Goal: Task Accomplishment & Management: Complete application form

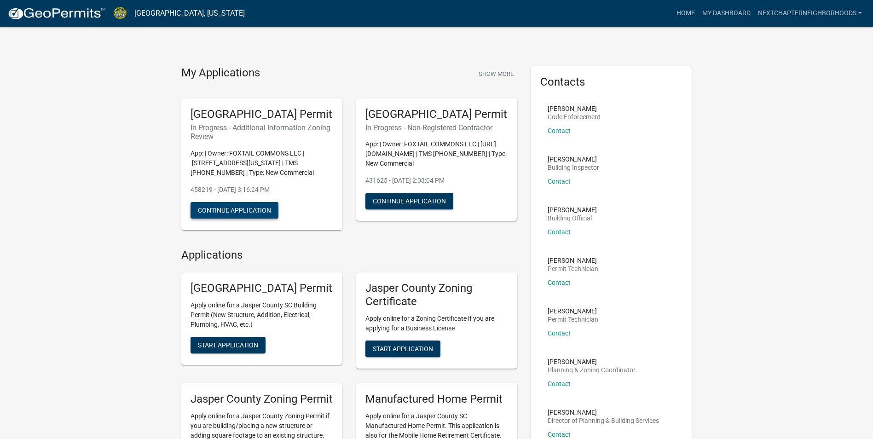
click at [239, 218] on button "Continue Application" at bounding box center [234, 210] width 88 height 17
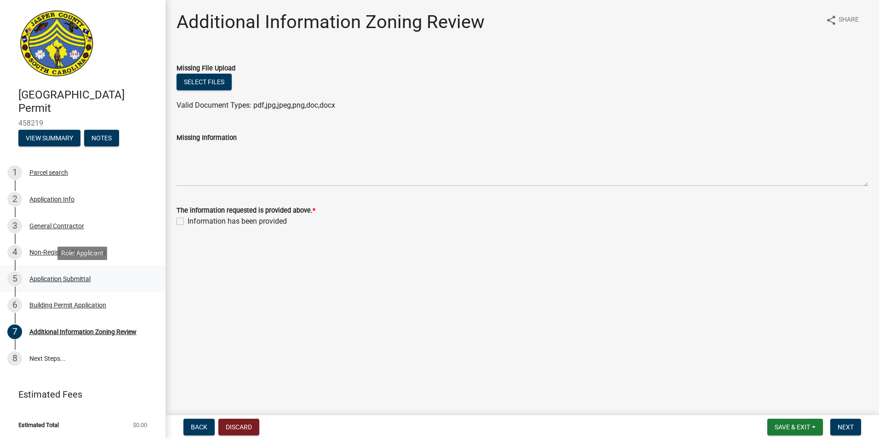
click at [74, 280] on div "Application Submittal" at bounding box center [59, 279] width 61 height 6
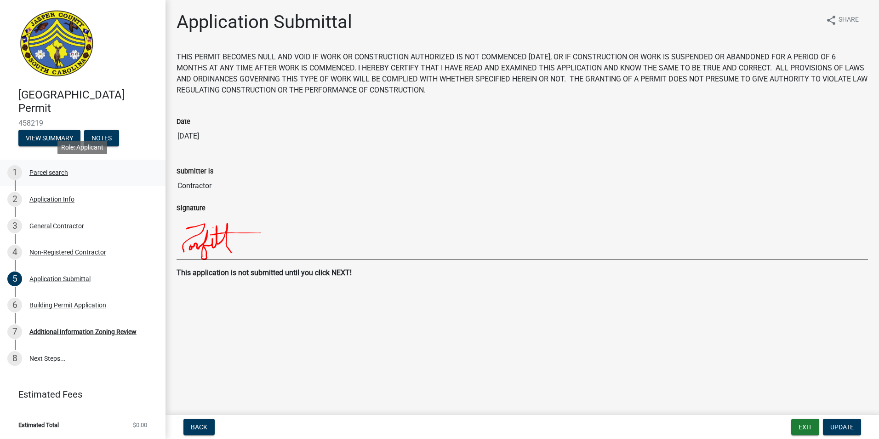
click at [41, 171] on div "Parcel search" at bounding box center [48, 172] width 39 height 6
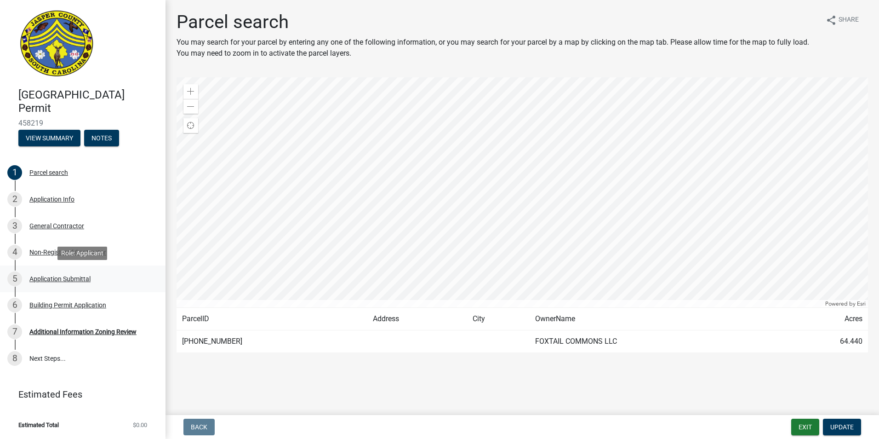
click at [56, 278] on div "Application Submittal" at bounding box center [59, 279] width 61 height 6
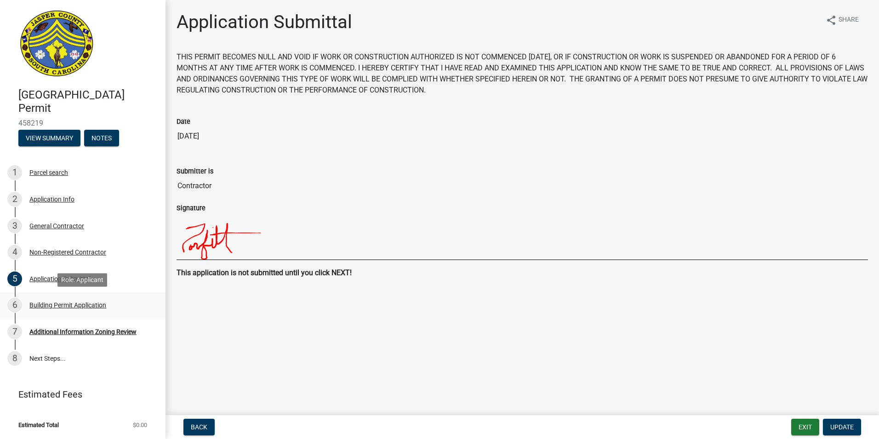
click at [62, 311] on div "6 Building Permit Application" at bounding box center [79, 305] width 144 height 15
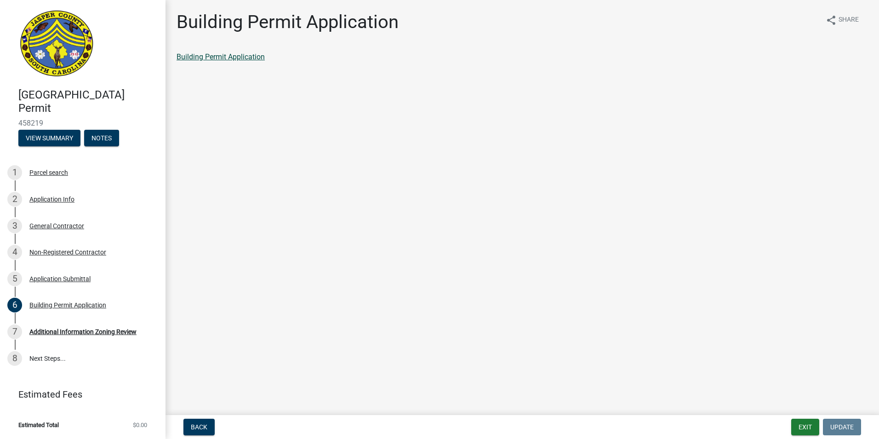
click at [203, 55] on link "Building Permit Application" at bounding box center [221, 56] width 88 height 9
click at [54, 332] on div "Additional Information Zoning Review" at bounding box center [82, 331] width 107 height 6
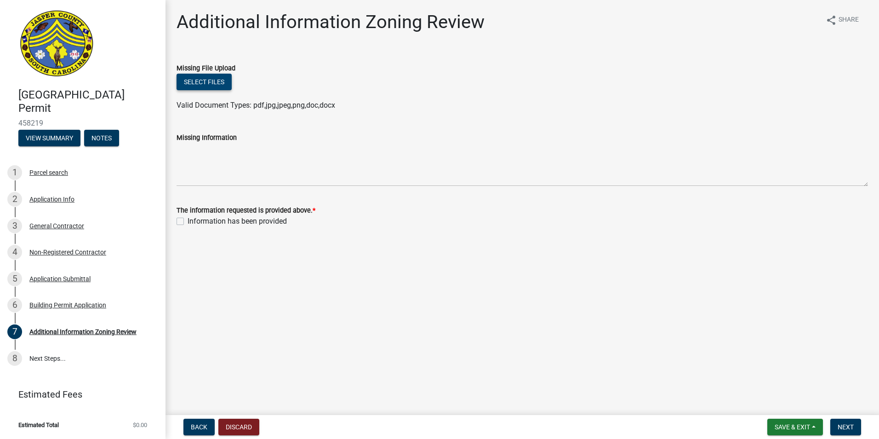
click at [208, 79] on button "Select files" at bounding box center [204, 82] width 55 height 17
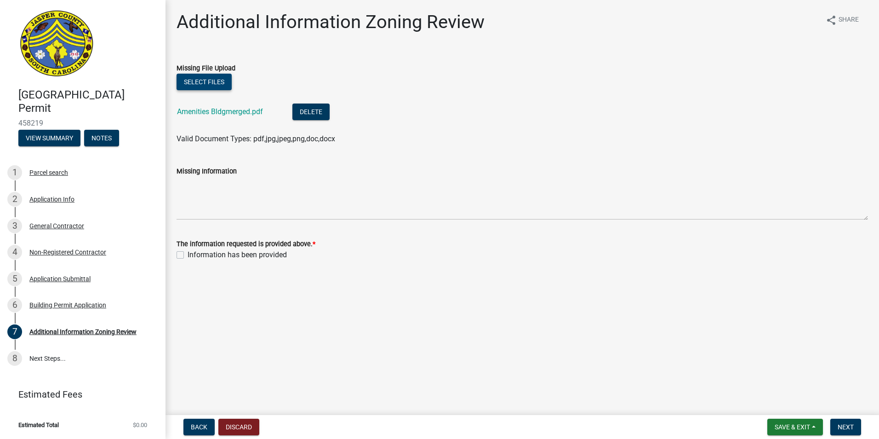
click at [205, 78] on button "Select files" at bounding box center [204, 82] width 55 height 17
click at [202, 84] on button "Select files" at bounding box center [204, 82] width 55 height 17
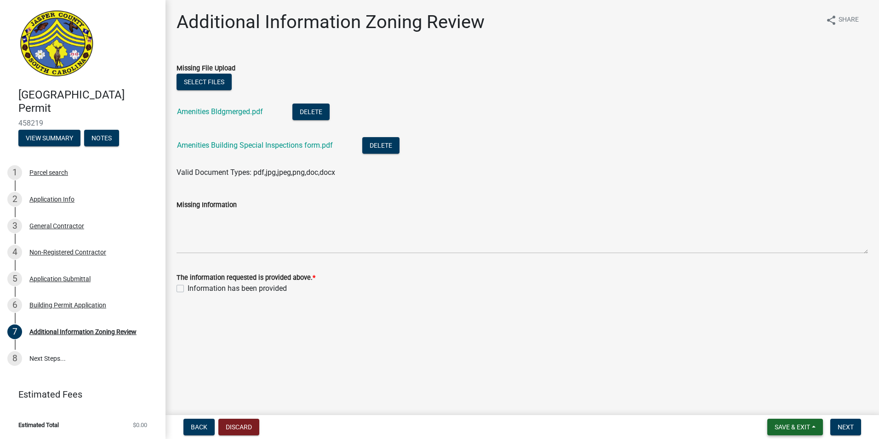
click at [813, 428] on button "Save & Exit" at bounding box center [796, 427] width 56 height 17
click at [796, 383] on button "Save" at bounding box center [787, 381] width 74 height 22
click at [811, 424] on button "Save & Exit" at bounding box center [796, 427] width 56 height 17
click at [797, 402] on button "Save & Exit" at bounding box center [787, 403] width 74 height 22
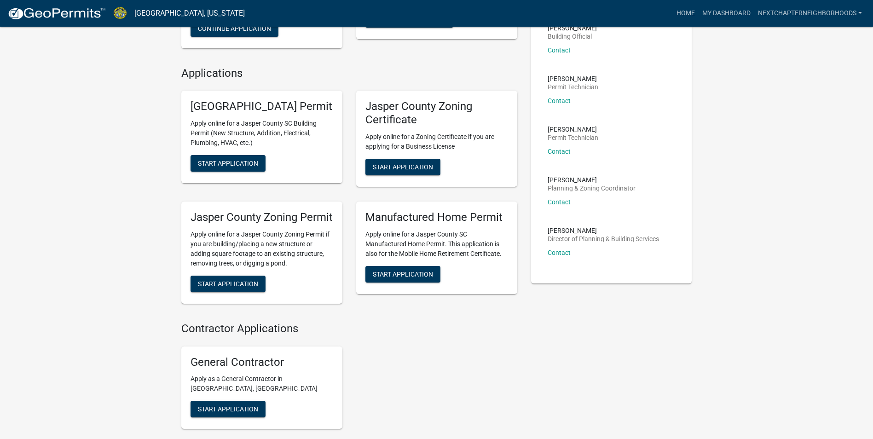
scroll to position [184, 0]
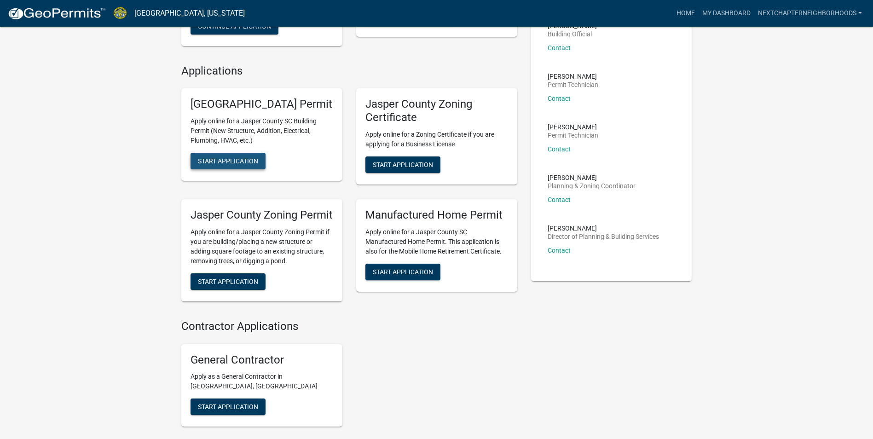
click at [239, 165] on span "Start Application" at bounding box center [228, 160] width 60 height 7
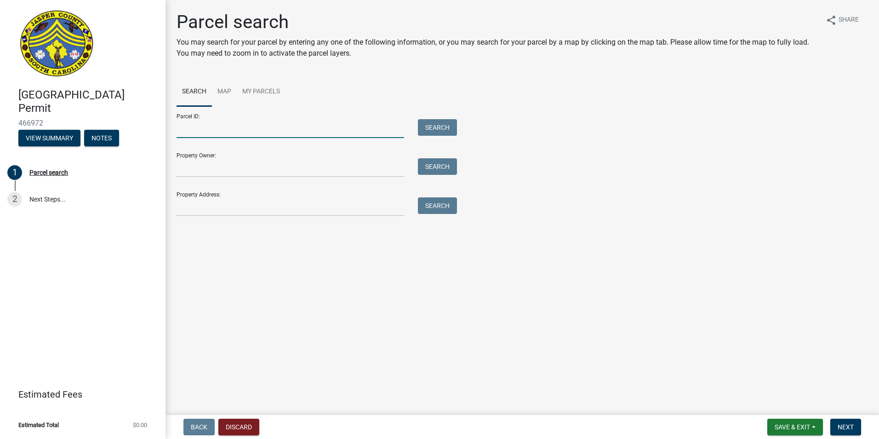
click at [322, 132] on input "Parcel ID:" at bounding box center [291, 128] width 228 height 19
type input "0810003030"
click at [434, 124] on button "Search" at bounding box center [437, 127] width 39 height 17
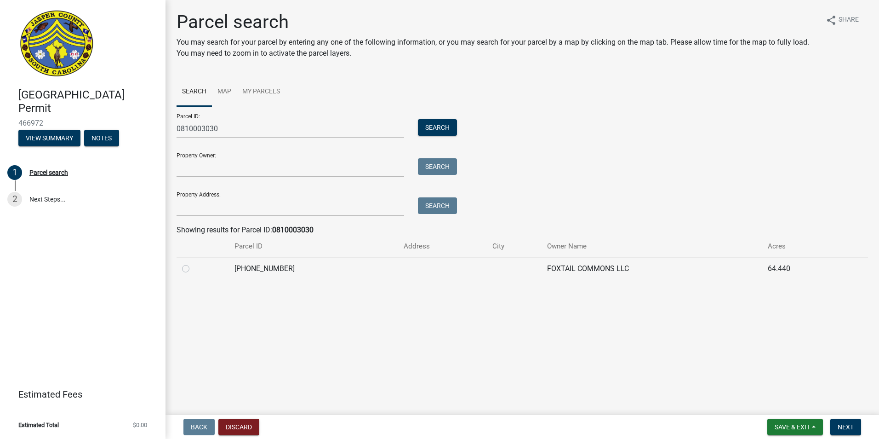
click at [193, 263] on label at bounding box center [193, 263] width 0 height 0
click at [193, 267] on input "radio" at bounding box center [196, 266] width 6 height 6
radio input "true"
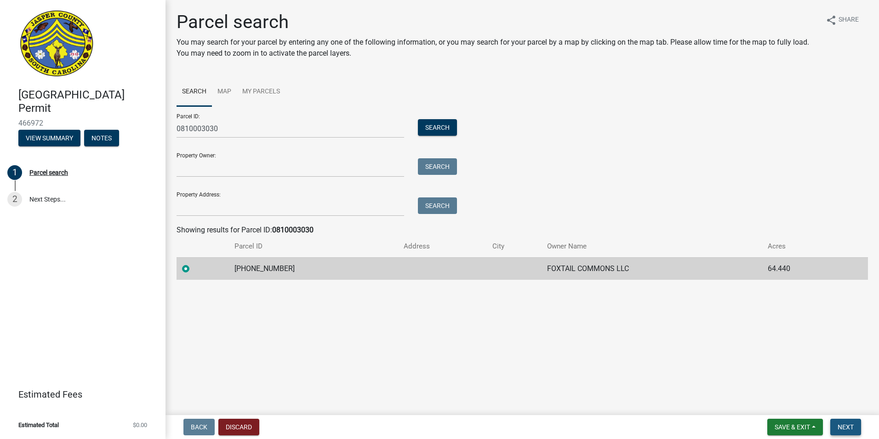
click at [846, 427] on span "Next" at bounding box center [846, 426] width 16 height 7
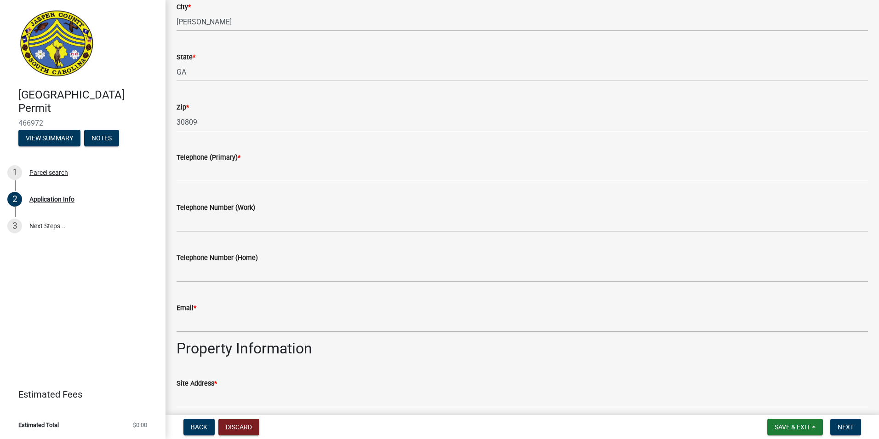
scroll to position [230, 0]
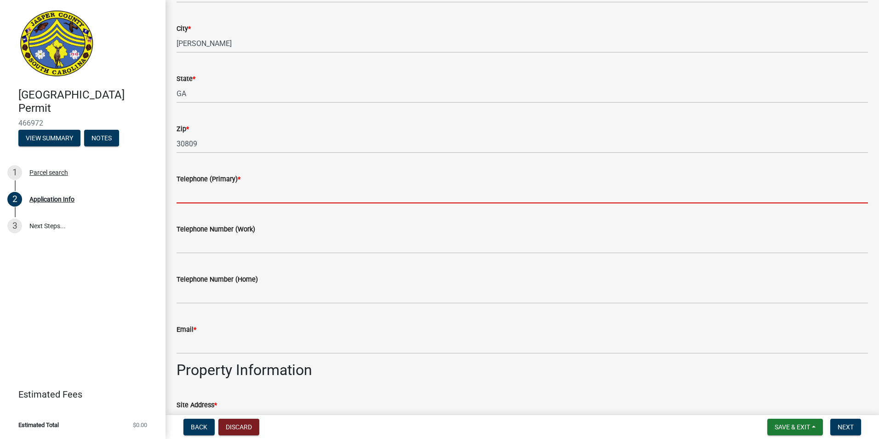
click at [238, 196] on input "Telephone (Primary) *" at bounding box center [523, 193] width 692 height 19
type input "912-253-5047"
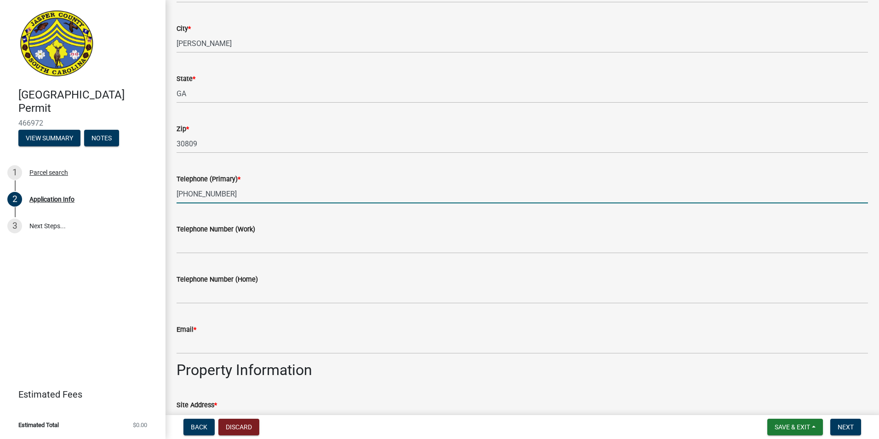
type input "preston@nextchapterneighborhoods.com"
type input "6 Leatherback Lane Ridgeland South Carolina"
type input "Ridgeland"
type input "Amenities Clubhouse"
type input "Clubhouse"
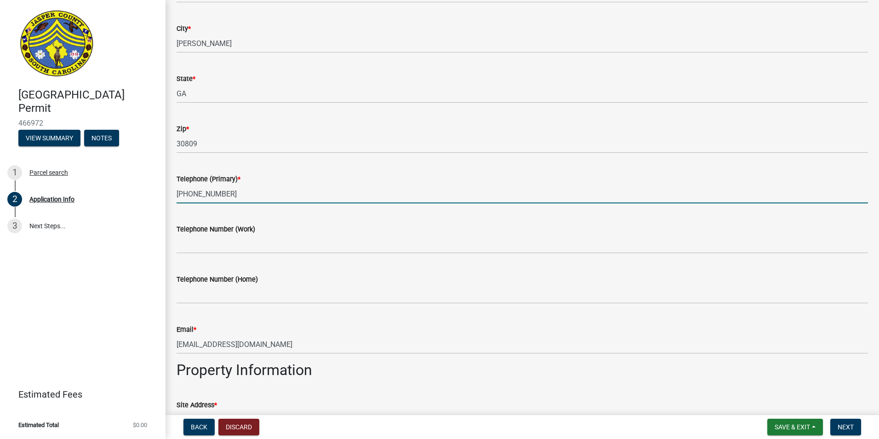
type input "480000"
type input "1"
type input "0"
type input "2"
type input "0"
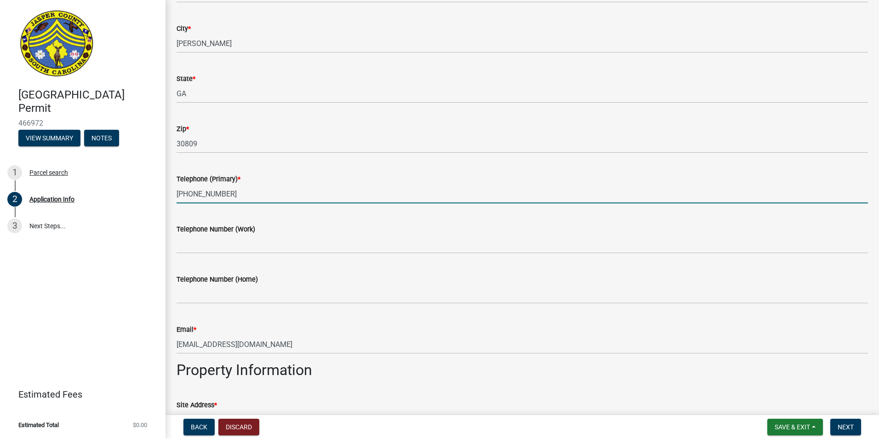
type input "0"
type input "Undeveloped"
type input "Developed"
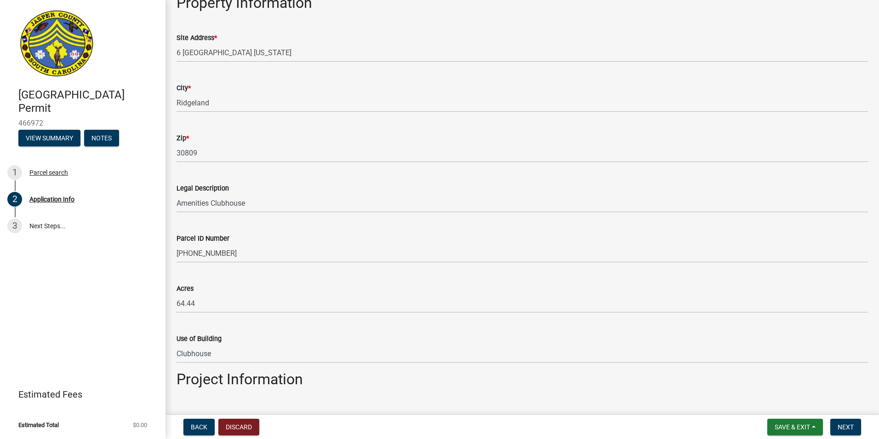
scroll to position [598, 0]
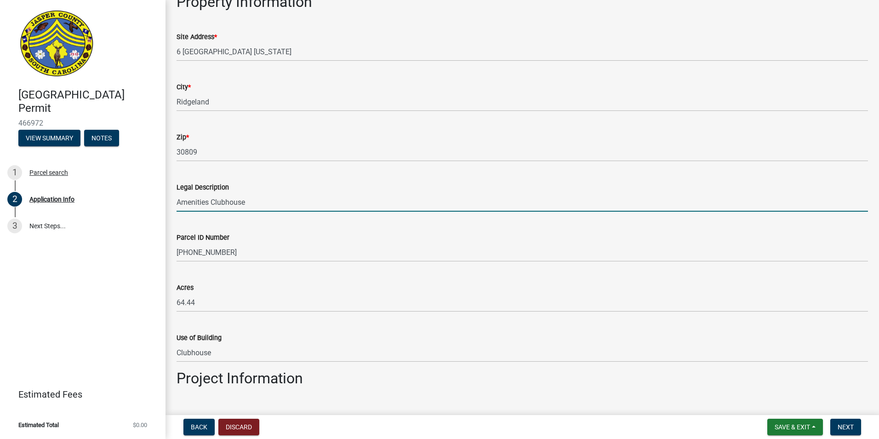
drag, startPoint x: 262, startPoint y: 199, endPoint x: -81, endPoint y: 187, distance: 343.4
click at [0, 187] on html "Internet Explorer does NOT work with GeoPermits. Get a new browser for more sec…" at bounding box center [439, 219] width 879 height 439
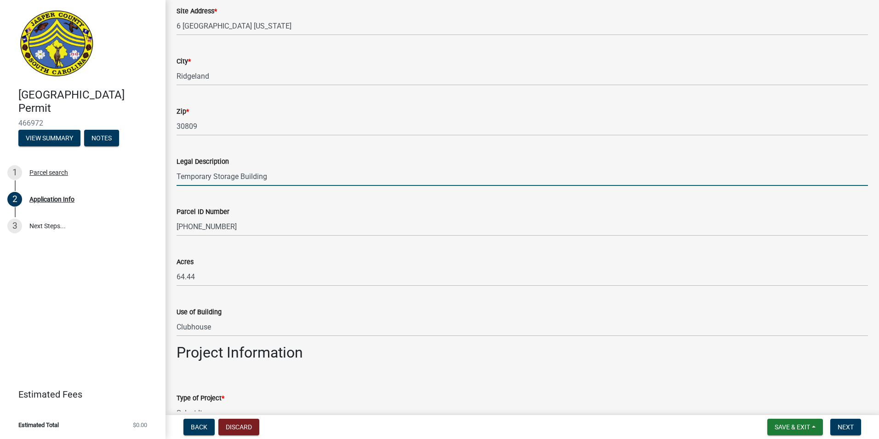
scroll to position [690, 0]
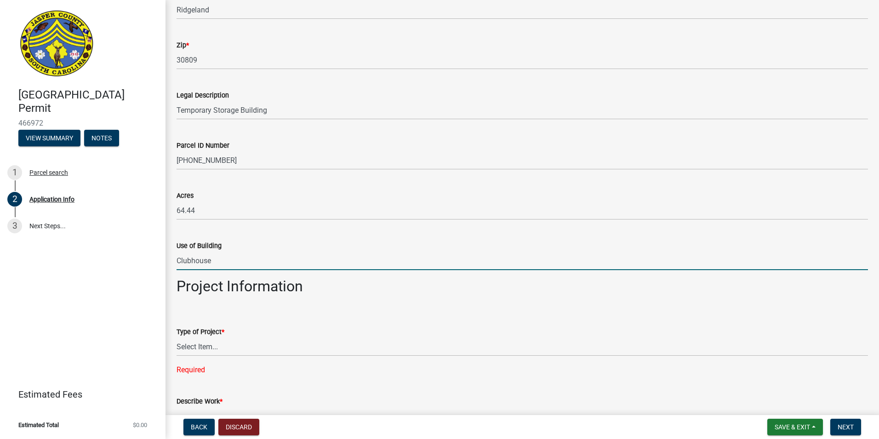
drag, startPoint x: 230, startPoint y: 262, endPoint x: 115, endPoint y: 268, distance: 115.6
click at [115, 268] on div "Jasper County Building Permit 466972 View Summary Notes 1 Parcel search 2 Appli…" at bounding box center [439, 219] width 879 height 439
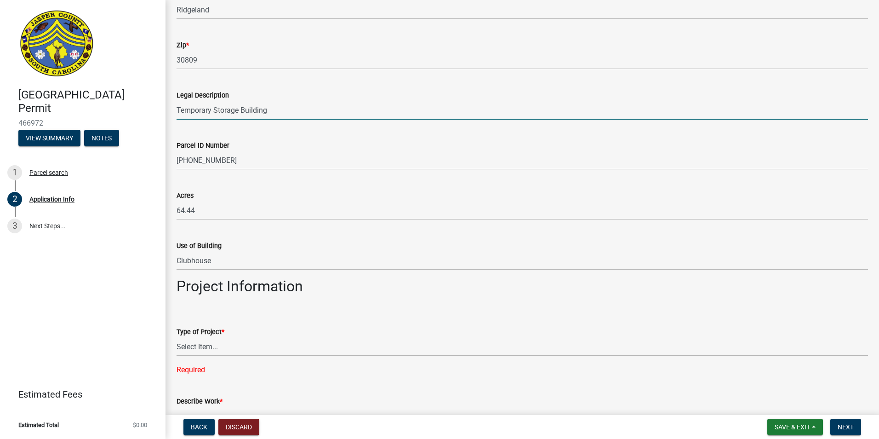
drag, startPoint x: 281, startPoint y: 112, endPoint x: 214, endPoint y: 111, distance: 66.7
click at [214, 111] on input "Temporary Storage Building" at bounding box center [523, 110] width 692 height 19
type input "Temporary Structure"
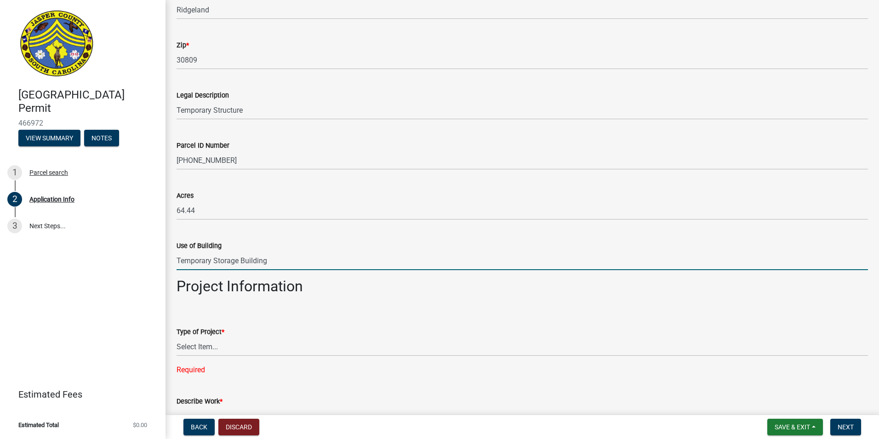
type input "Temporary Storage Building"
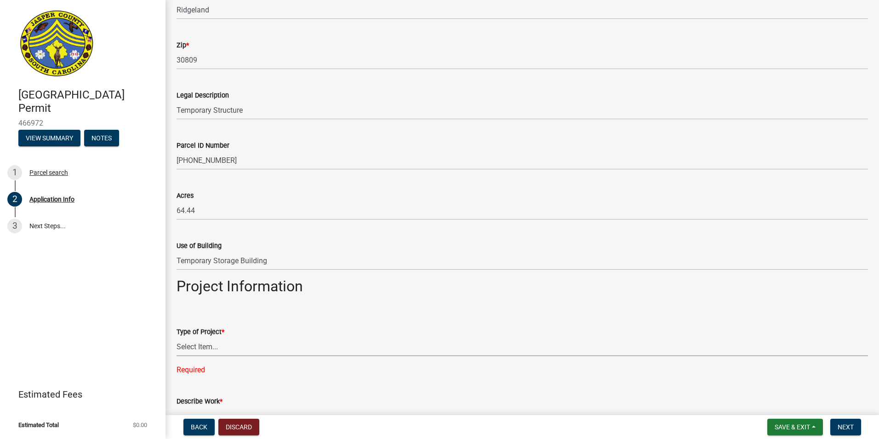
click at [207, 345] on select "Select Item... Construction Trailer/Shipping Container Residential Demolition C…" at bounding box center [523, 346] width 692 height 19
click at [177, 337] on select "Select Item... Construction Trailer/Shipping Container Residential Demolition C…" at bounding box center [523, 346] width 692 height 19
select select "bfbc8334-b2ad-44df-9bdc-53bd2053cc66"
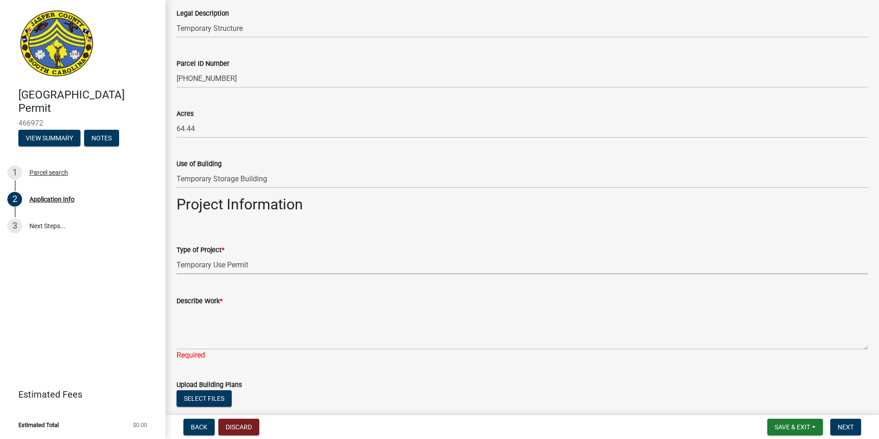
scroll to position [828, 0]
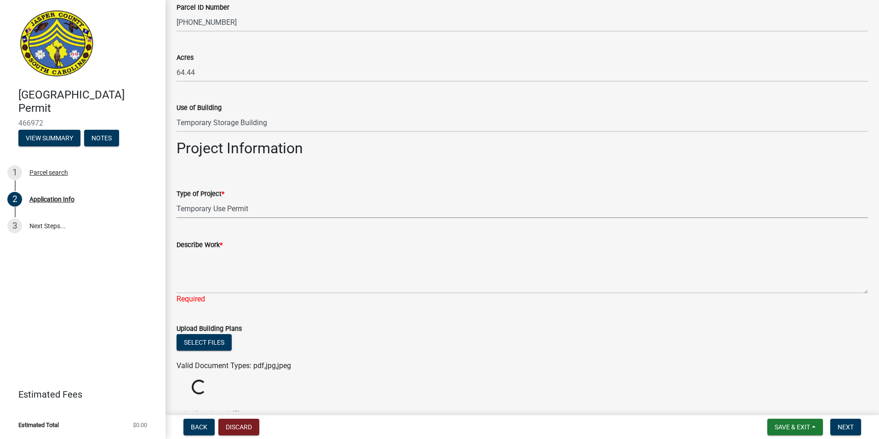
click at [210, 210] on select "Select Item... Construction Trailer/Shipping Container Residential Demolition C…" at bounding box center [523, 208] width 692 height 19
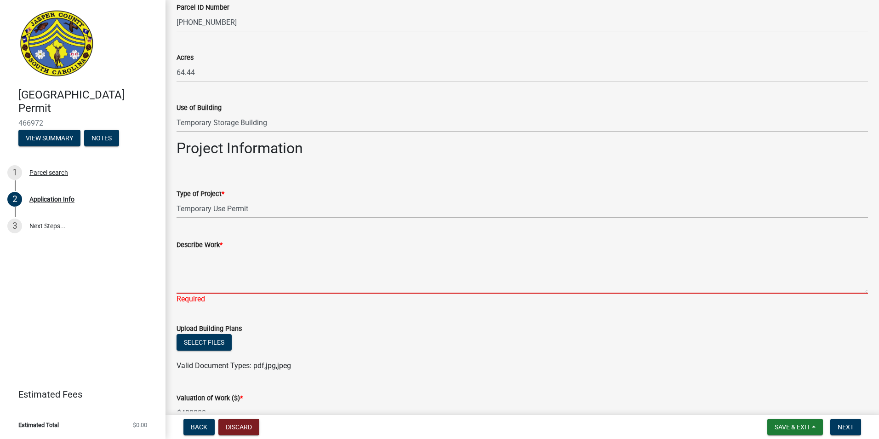
click at [227, 278] on textarea "Describe Work *" at bounding box center [523, 271] width 692 height 43
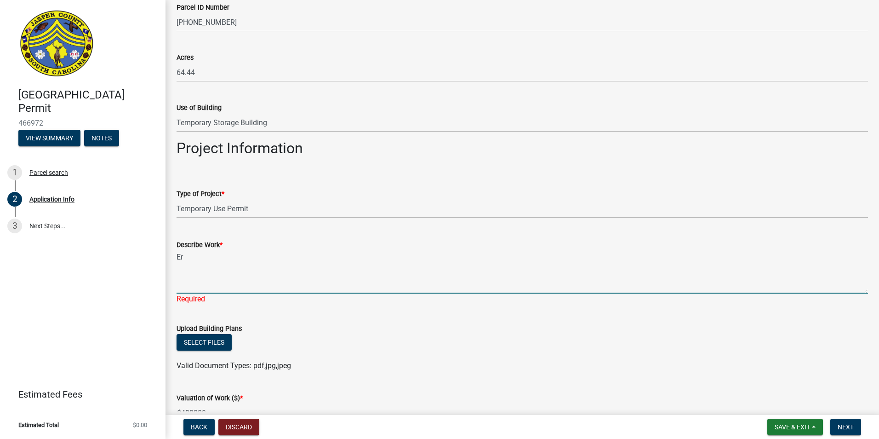
type textarea "E"
type textarea "A"
type textarea "S"
click at [244, 257] on textarea "Assembly of simple prefabricated bolt and flange storage stora" at bounding box center [523, 271] width 692 height 43
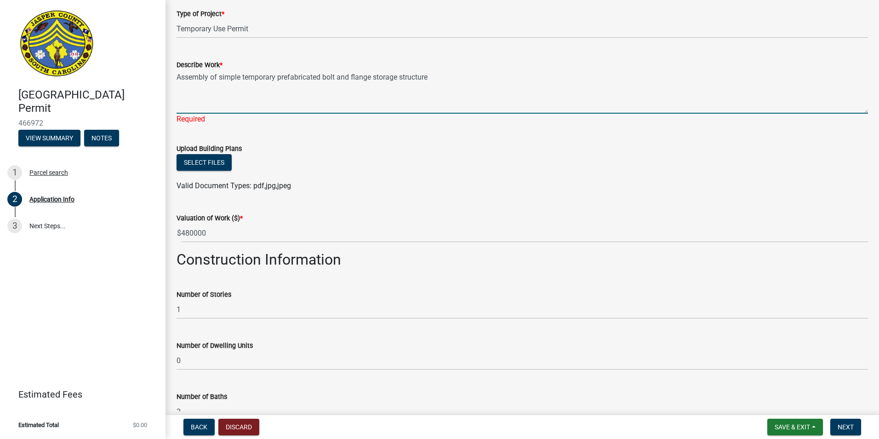
scroll to position [1012, 0]
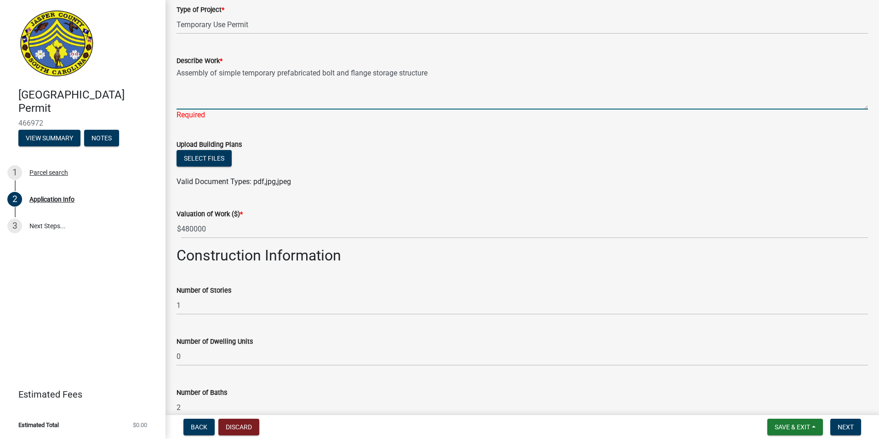
type textarea "Assembly of simple temporary prefabricated bolt and flange storage structure"
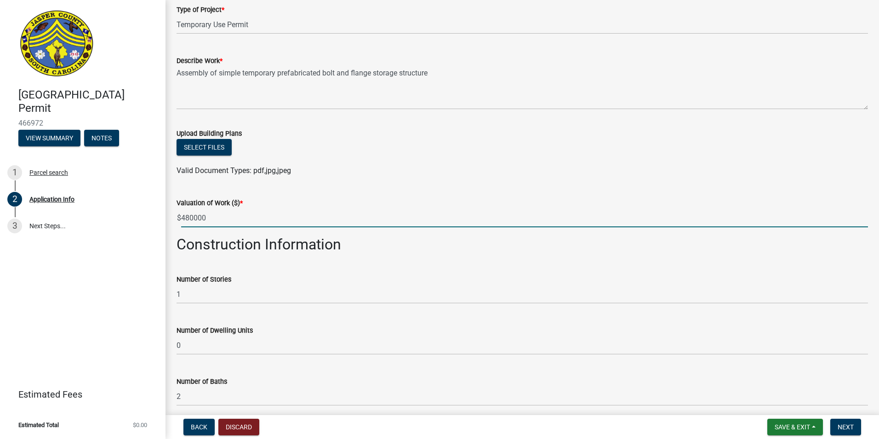
drag, startPoint x: 237, startPoint y: 233, endPoint x: 180, endPoint y: 231, distance: 57.1
click at [180, 231] on wm-data-entity-input "Valuation of Work ($) * $ 480000" at bounding box center [523, 209] width 692 height 51
type input "50"
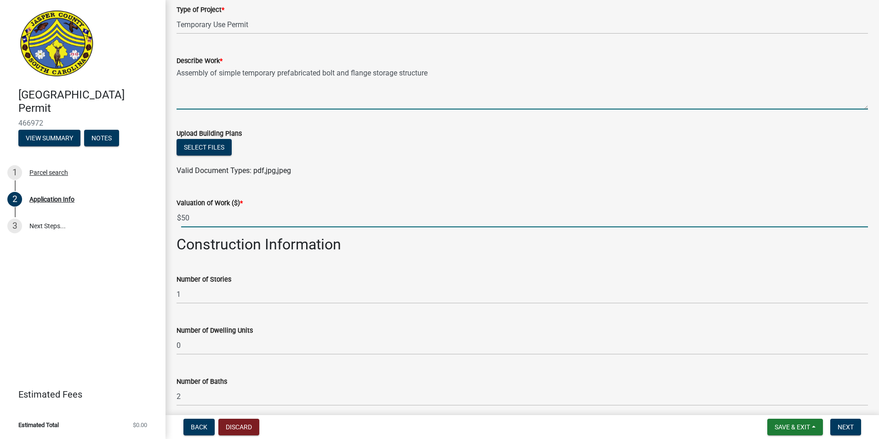
click at [442, 79] on textarea "Assembly of simple temporary prefabricated bolt and flange storage structure" at bounding box center [523, 87] width 692 height 43
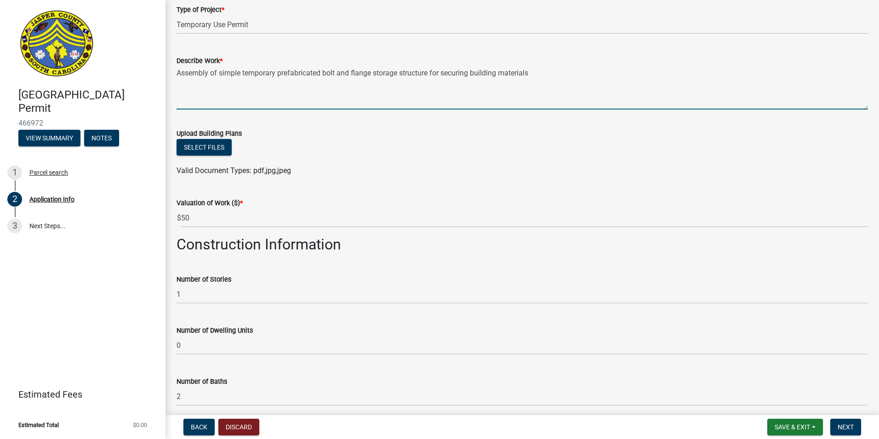
type textarea "Assembly of simple temporary prefabricated bolt and flange storage structure fo…"
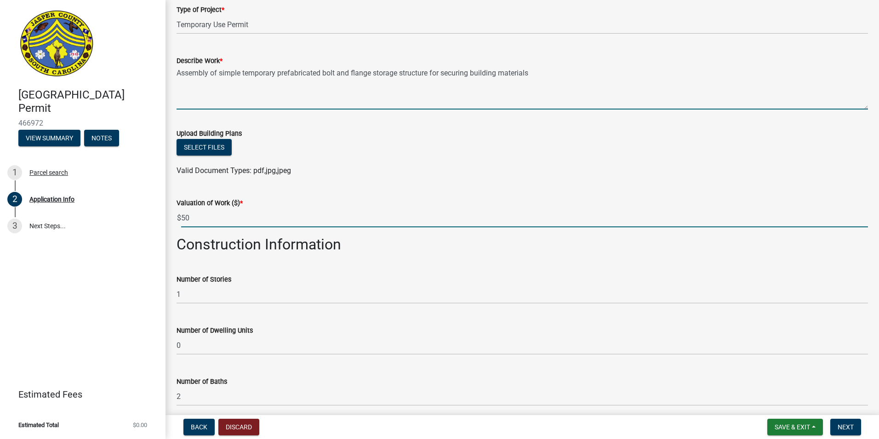
click at [216, 211] on input "50" at bounding box center [524, 217] width 687 height 19
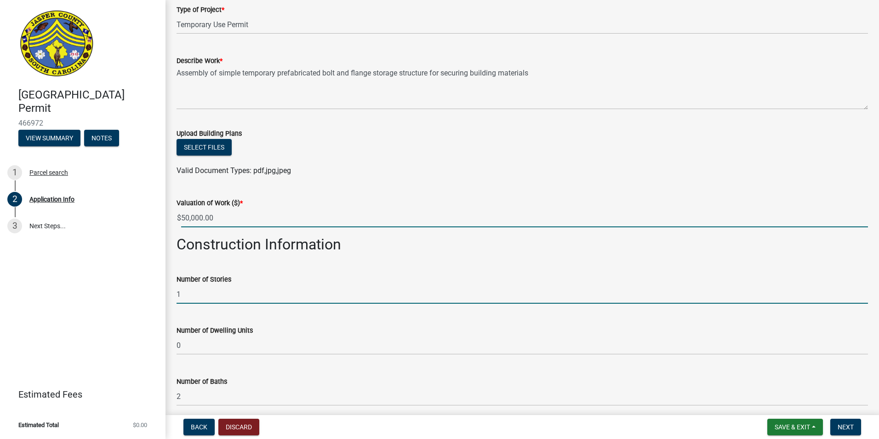
type input "50000"
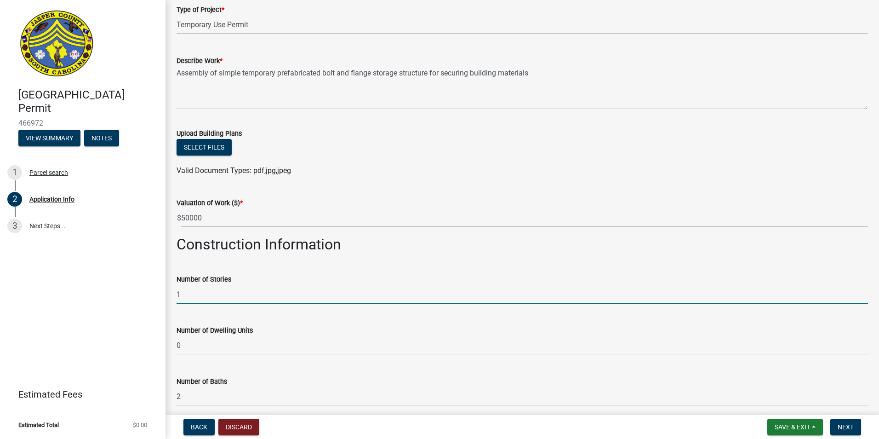
click at [227, 293] on input "1" at bounding box center [523, 294] width 692 height 19
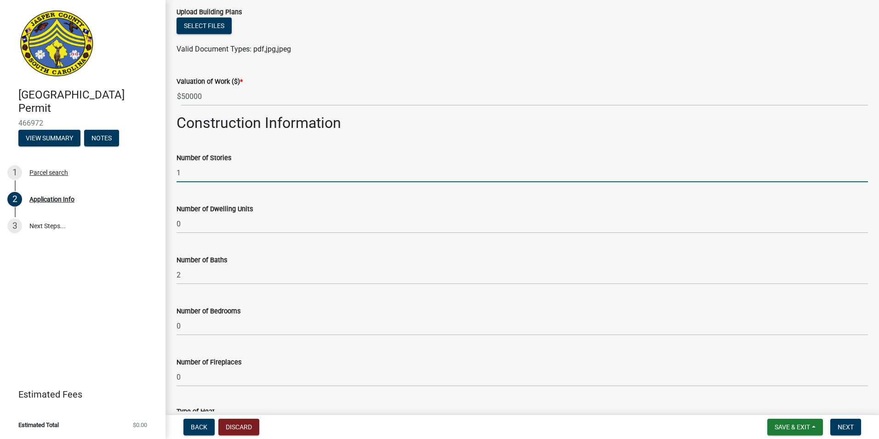
scroll to position [1150, 0]
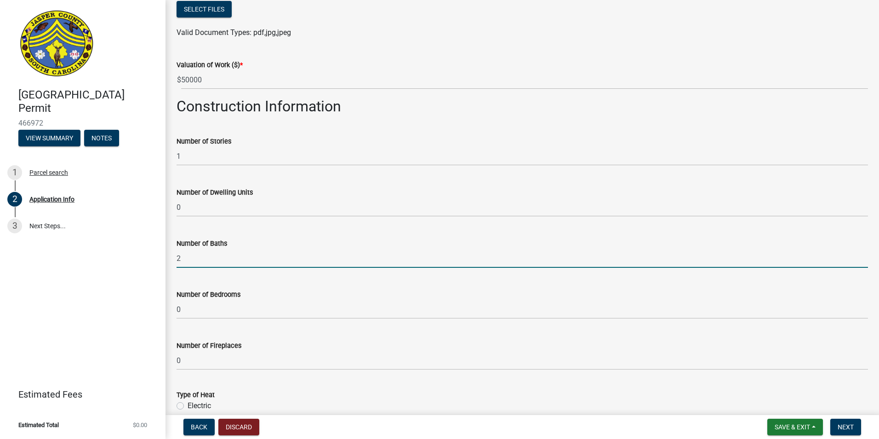
drag, startPoint x: 198, startPoint y: 256, endPoint x: 162, endPoint y: 257, distance: 35.9
click at [162, 257] on div "Jasper County Building Permit 466972 View Summary Notes 1 Parcel search 2 Appli…" at bounding box center [439, 219] width 879 height 439
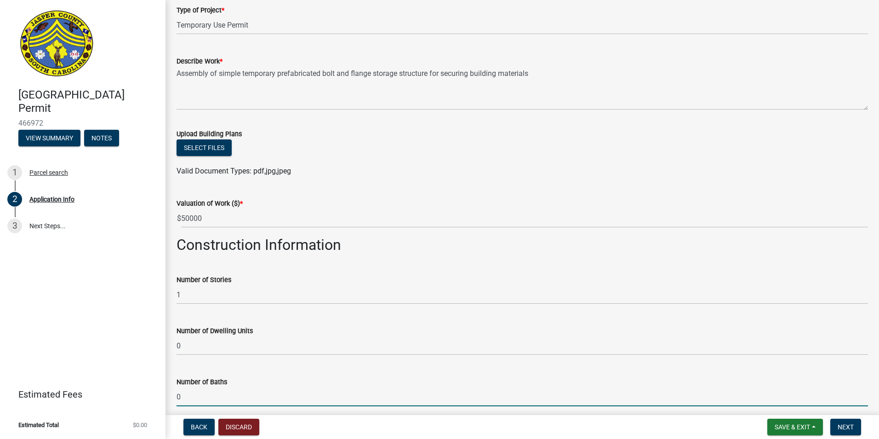
scroll to position [1012, 0]
type input "0"
click at [241, 202] on span "*" at bounding box center [241, 203] width 3 height 8
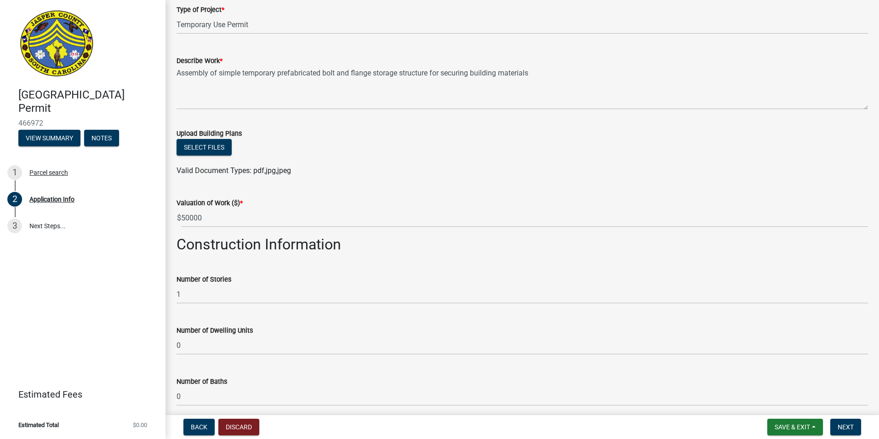
click at [243, 200] on span "*" at bounding box center [241, 203] width 3 height 8
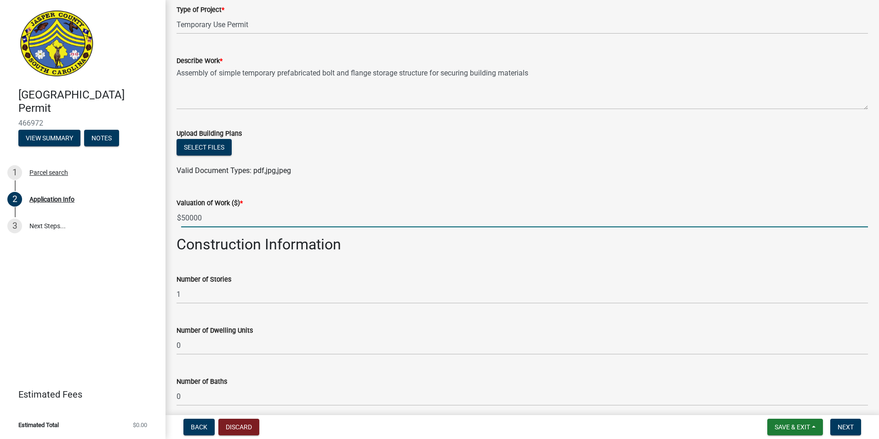
drag, startPoint x: 220, startPoint y: 215, endPoint x: 179, endPoint y: 225, distance: 42.2
click at [179, 225] on div "$ 50000" at bounding box center [523, 217] width 692 height 19
type input "2"
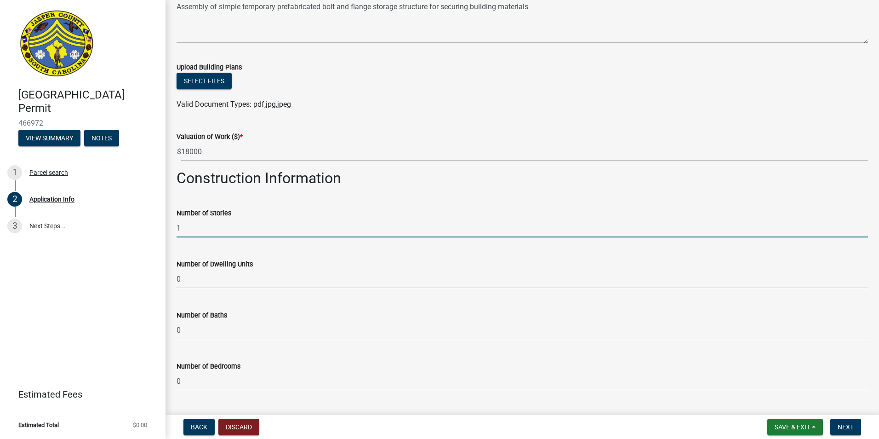
scroll to position [1058, 0]
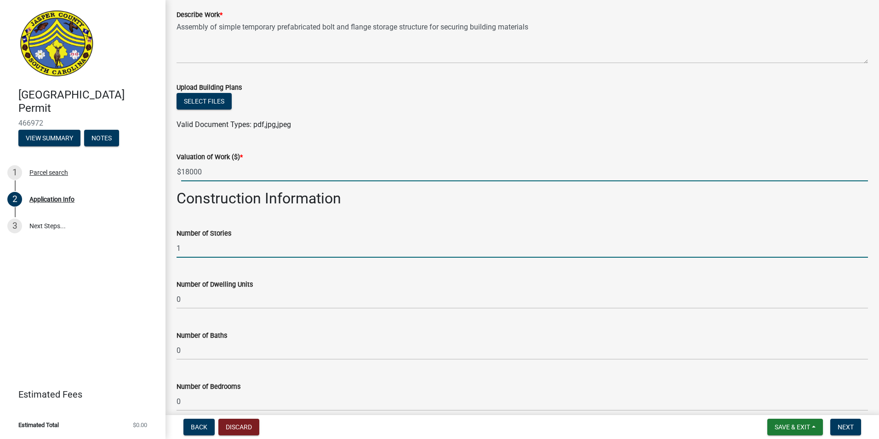
click at [246, 176] on input "18000" at bounding box center [524, 171] width 687 height 19
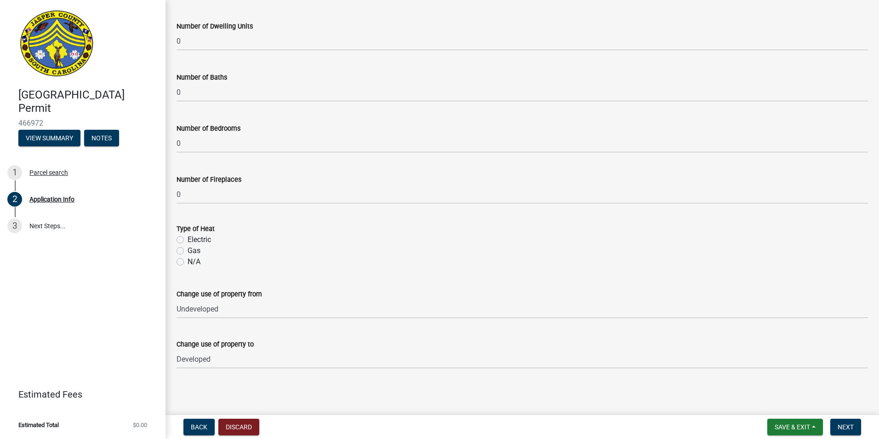
scroll to position [1316, 0]
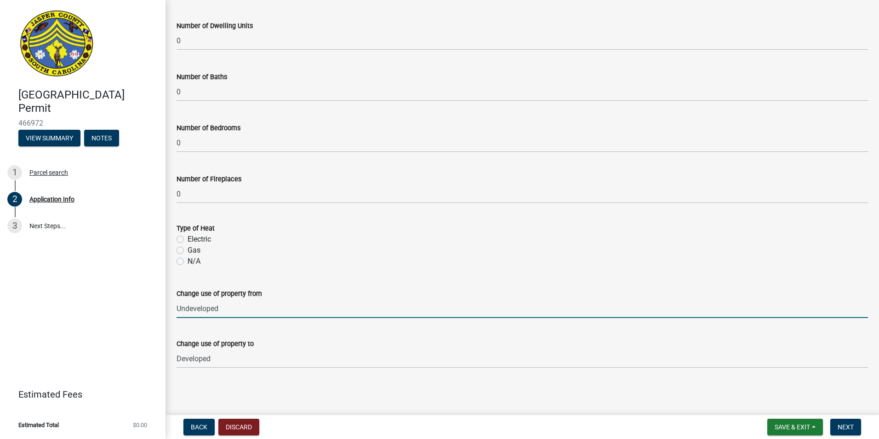
type input "-18000"
drag, startPoint x: 223, startPoint y: 307, endPoint x: 53, endPoint y: 306, distance: 170.2
click at [53, 306] on div "Jasper County Building Permit 466972 View Summary Notes 1 Parcel search 2 Appli…" at bounding box center [439, 219] width 879 height 439
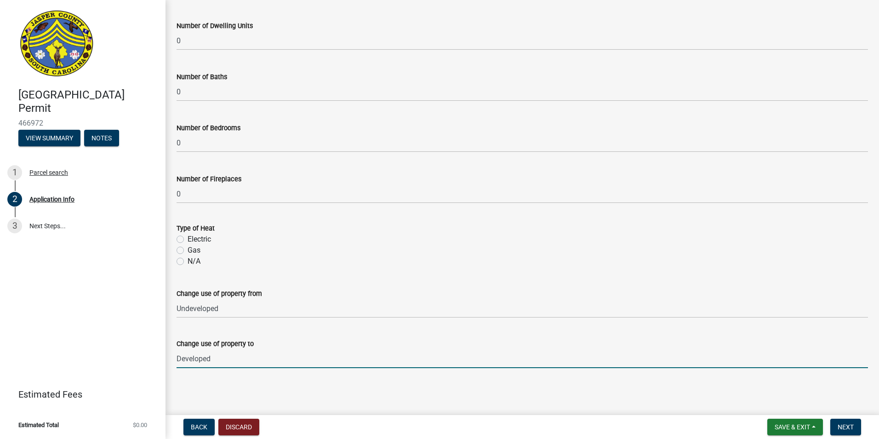
drag, startPoint x: 235, startPoint y: 360, endPoint x: 80, endPoint y: 357, distance: 155.0
click at [80, 357] on div "Jasper County Building Permit 466972 View Summary Notes 1 Parcel search 2 Appli…" at bounding box center [439, 219] width 879 height 439
type input "Temporary storage structure"
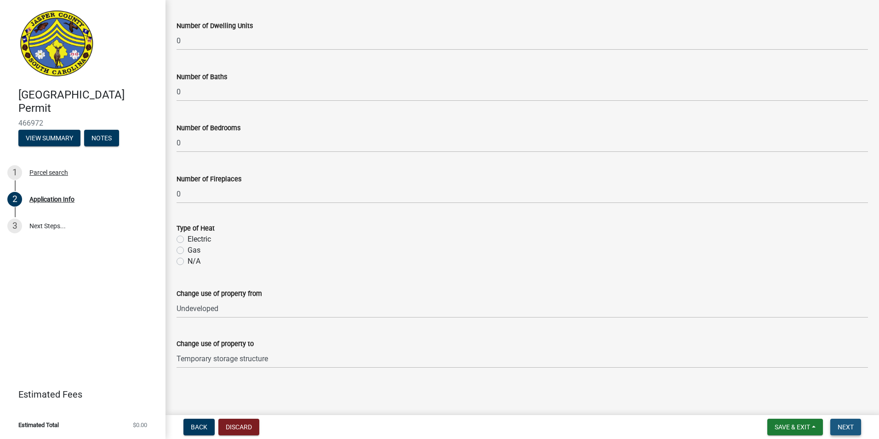
click at [856, 431] on button "Next" at bounding box center [846, 427] width 31 height 17
click at [843, 423] on span "Next" at bounding box center [846, 426] width 16 height 7
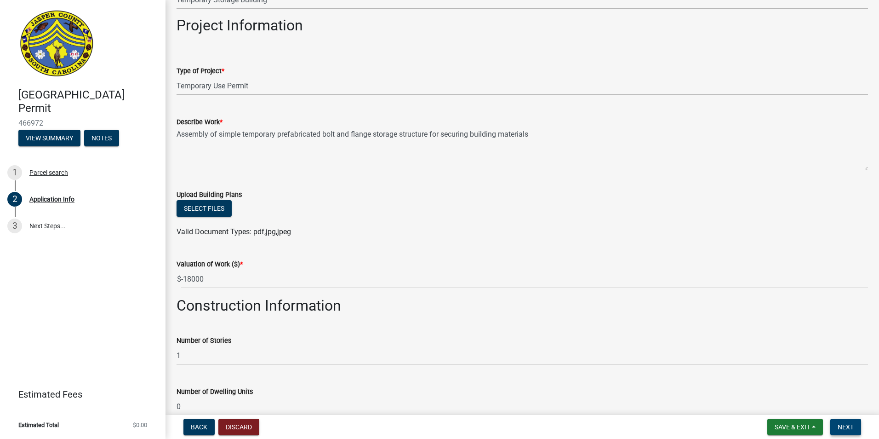
scroll to position [967, 0]
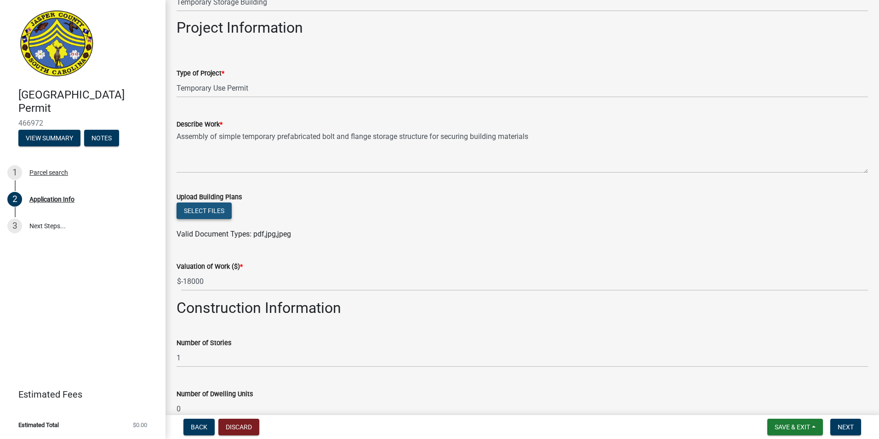
click at [196, 206] on button "Select files" at bounding box center [204, 210] width 55 height 17
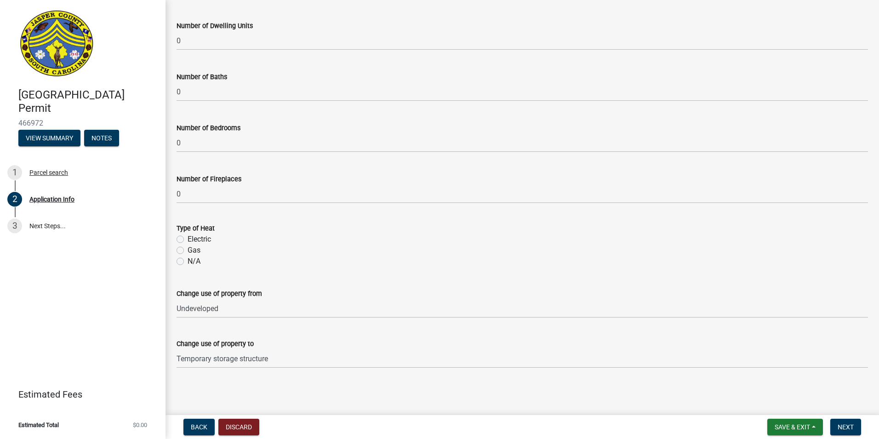
scroll to position [1368, 0]
click at [854, 428] on span "Next" at bounding box center [846, 426] width 16 height 7
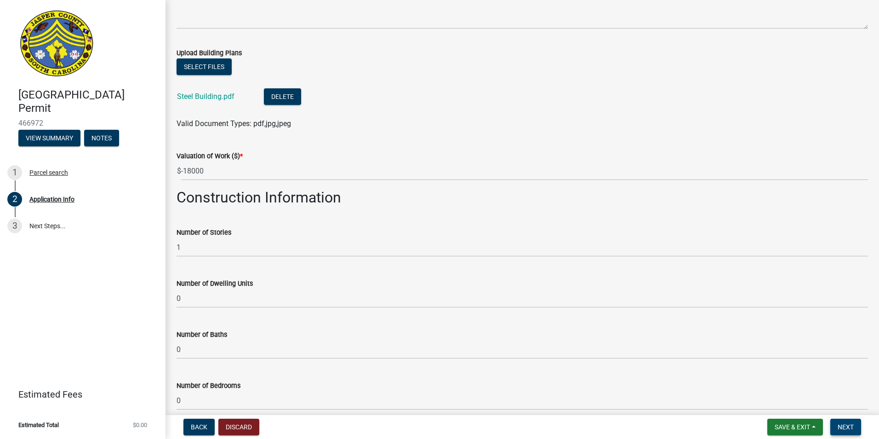
scroll to position [1000, 0]
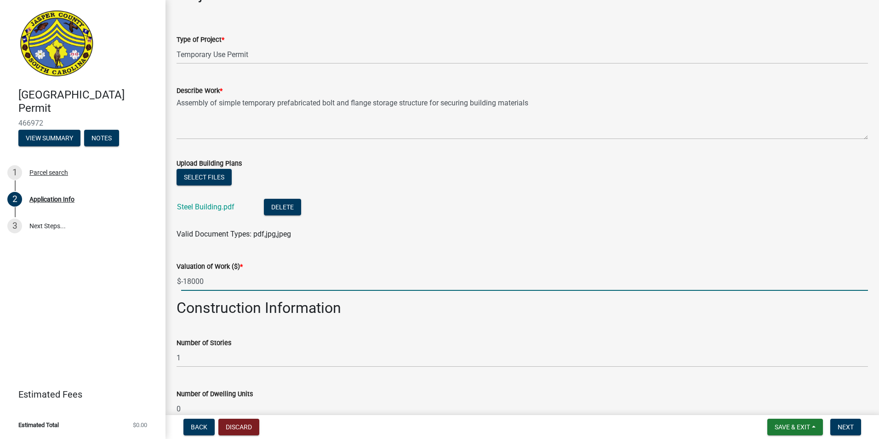
drag, startPoint x: 212, startPoint y: 278, endPoint x: 181, endPoint y: 278, distance: 31.3
click at [181, 278] on div "$ -18000" at bounding box center [523, 281] width 692 height 19
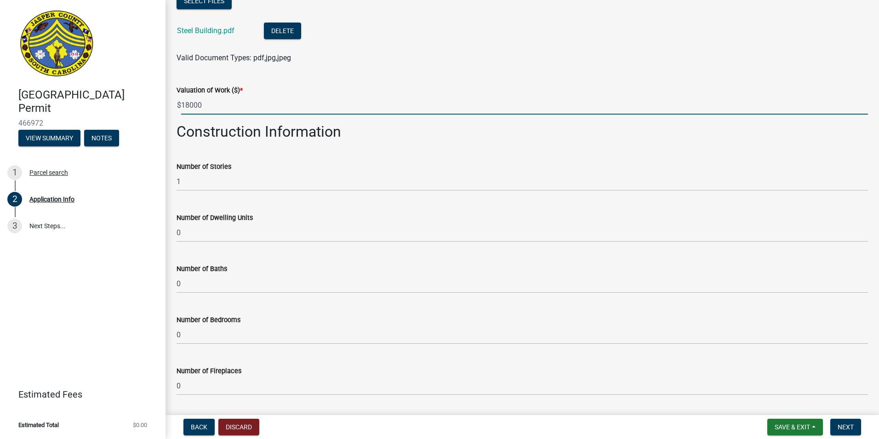
scroll to position [1184, 0]
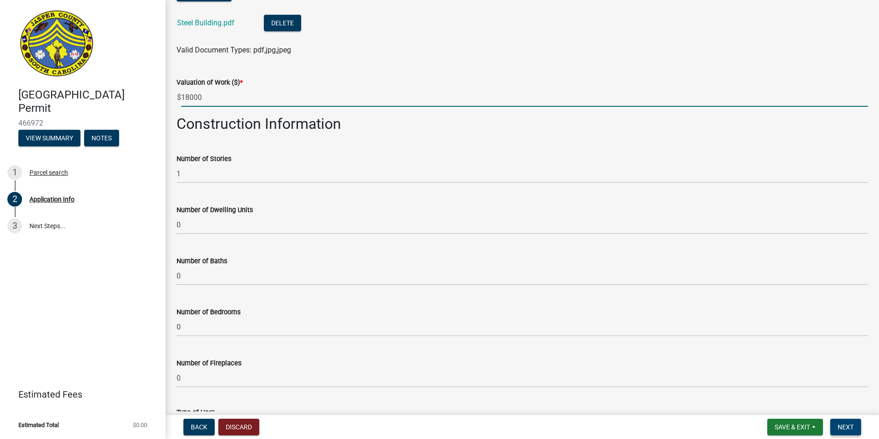
type input "18000"
click at [840, 426] on span "Next" at bounding box center [846, 426] width 16 height 7
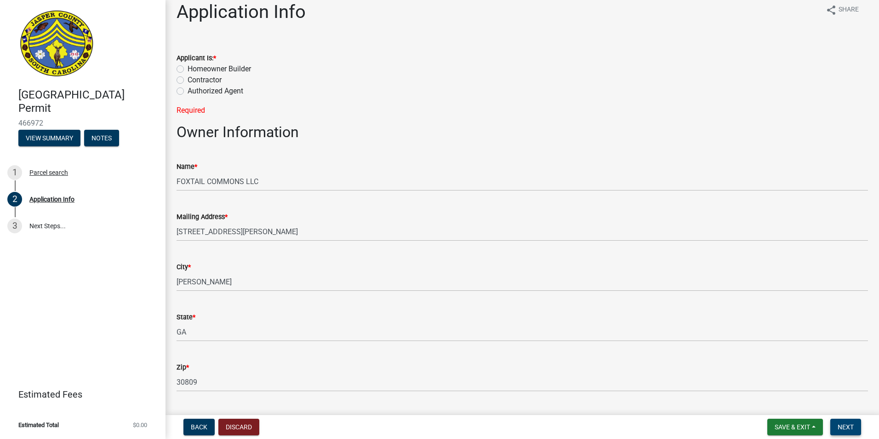
scroll to position [0, 0]
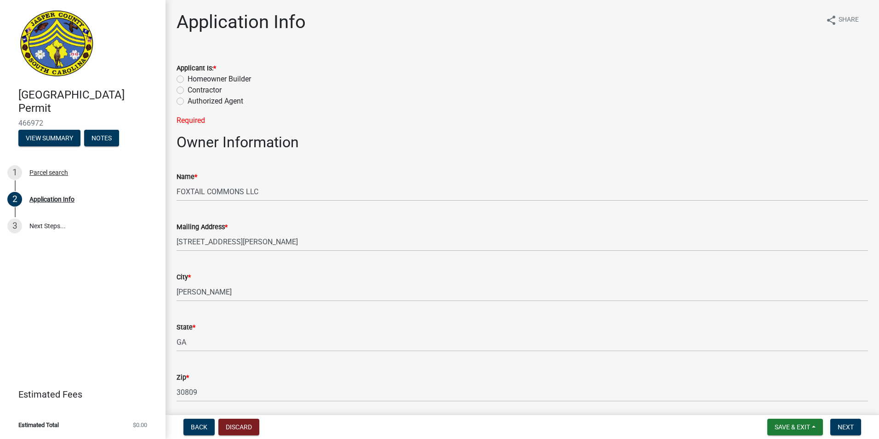
click at [188, 91] on label "Contractor" at bounding box center [205, 90] width 34 height 11
click at [188, 91] on input "Contractor" at bounding box center [191, 88] width 6 height 6
radio input "true"
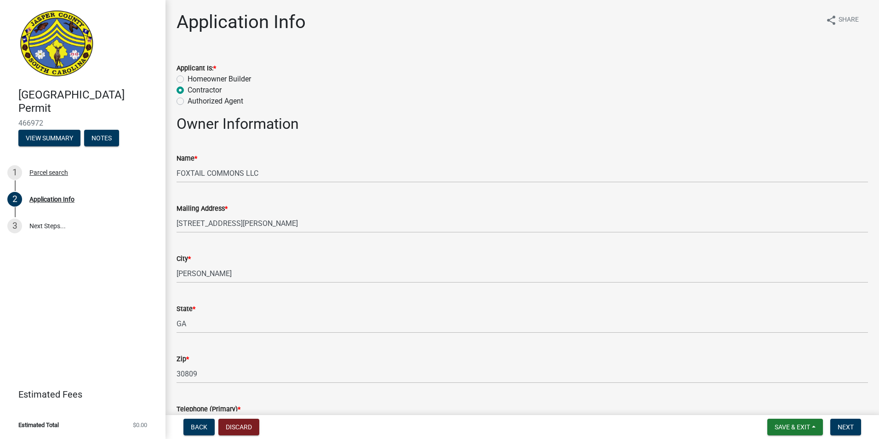
click at [188, 79] on label "Homeowner Builder" at bounding box center [219, 79] width 63 height 11
click at [188, 79] on input "Homeowner Builder" at bounding box center [191, 77] width 6 height 6
radio input "true"
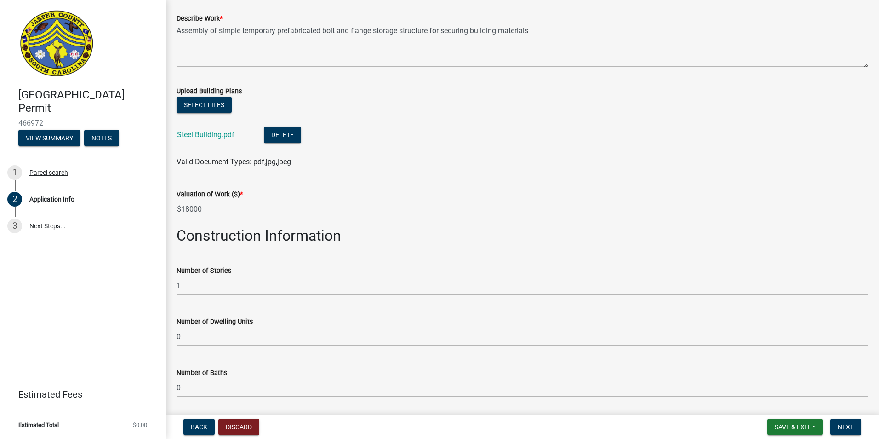
scroll to position [1113, 0]
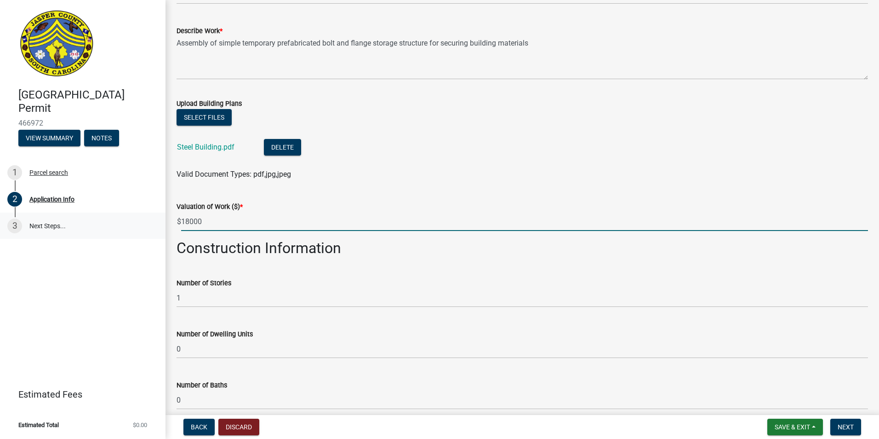
drag, startPoint x: 69, startPoint y: 215, endPoint x: 48, endPoint y: 215, distance: 20.7
click at [48, 215] on div "Jasper County Building Permit 466972 View Summary Notes 1 Parcel search 2 Appli…" at bounding box center [439, 219] width 879 height 439
type input "e"
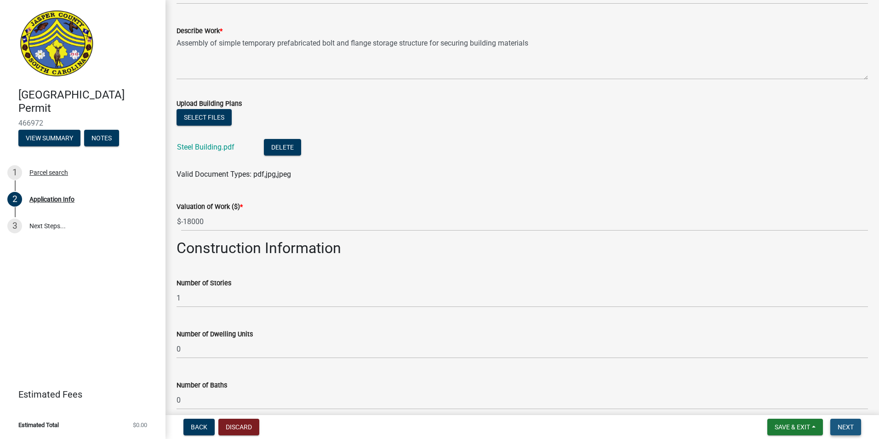
click at [858, 423] on button "Next" at bounding box center [846, 427] width 31 height 17
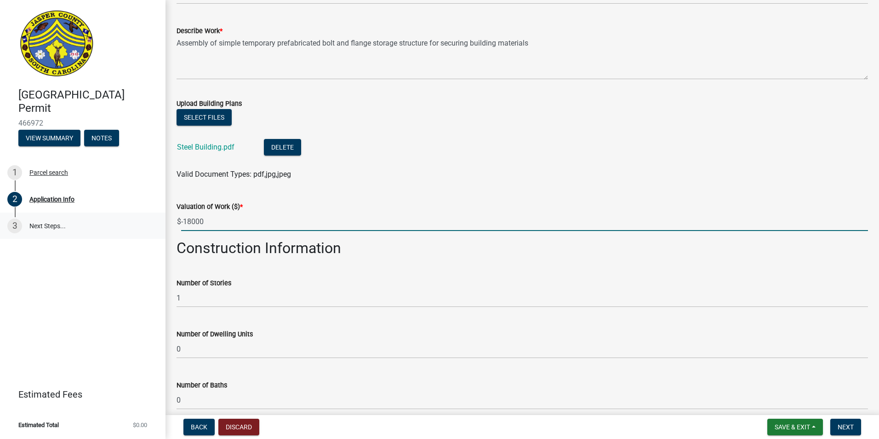
drag, startPoint x: 234, startPoint y: 219, endPoint x: 59, endPoint y: 218, distance: 174.3
click at [59, 221] on div "Jasper County Building Permit 466972 View Summary Notes 1 Parcel search 2 Appli…" at bounding box center [439, 219] width 879 height 439
type input "18000"
click at [854, 434] on button "Next" at bounding box center [846, 427] width 31 height 17
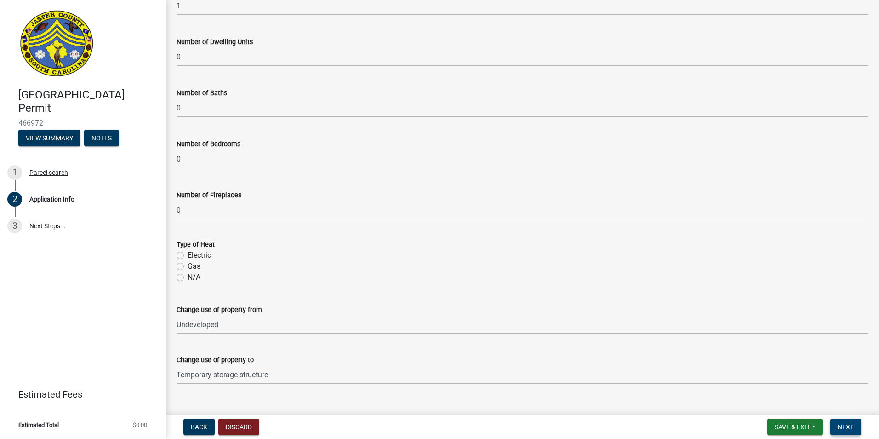
scroll to position [1421, 0]
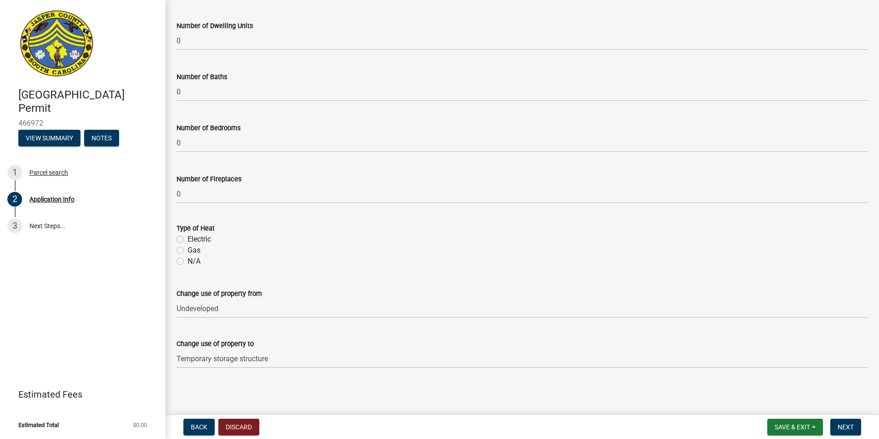
click at [188, 262] on label "N/A" at bounding box center [194, 261] width 13 height 11
click at [188, 262] on input "N/A" at bounding box center [191, 259] width 6 height 6
radio input "true"
click at [855, 422] on button "Next" at bounding box center [846, 427] width 31 height 17
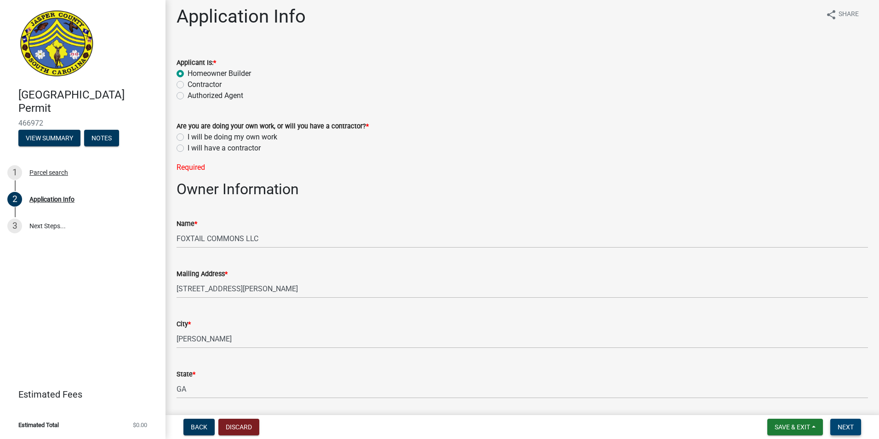
scroll to position [0, 0]
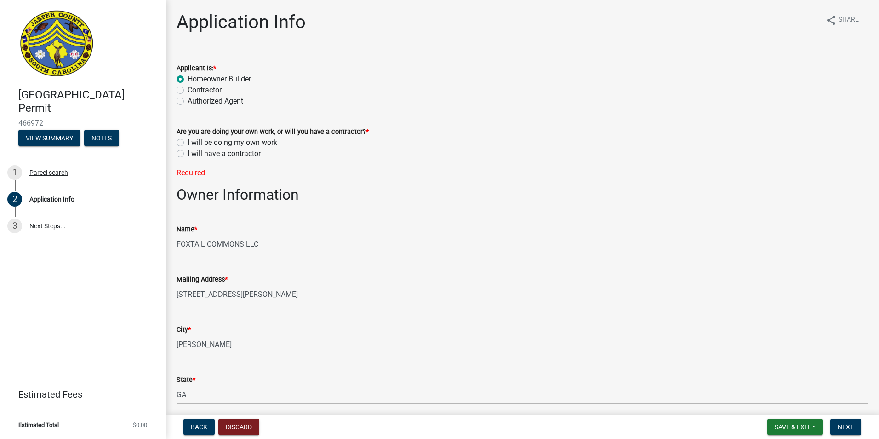
click at [188, 142] on label "I will be doing my own work" at bounding box center [233, 142] width 90 height 11
click at [188, 142] on input "I will be doing my own work" at bounding box center [191, 140] width 6 height 6
radio input "true"
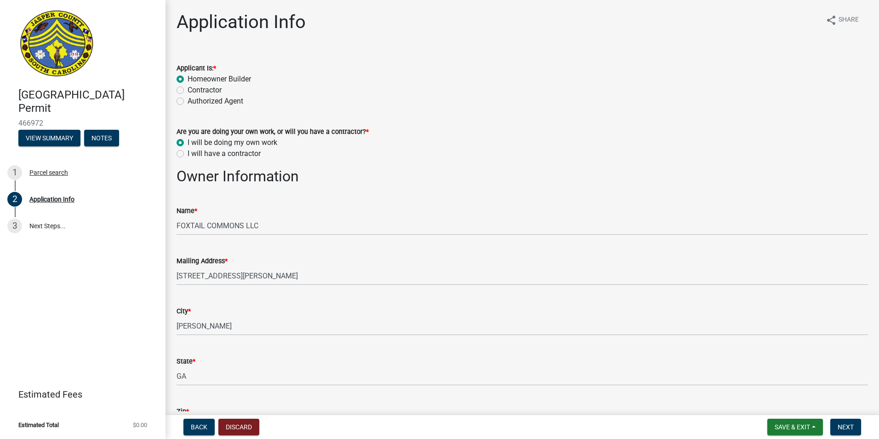
click at [188, 89] on label "Contractor" at bounding box center [205, 90] width 34 height 11
click at [188, 89] on input "Contractor" at bounding box center [191, 88] width 6 height 6
radio input "true"
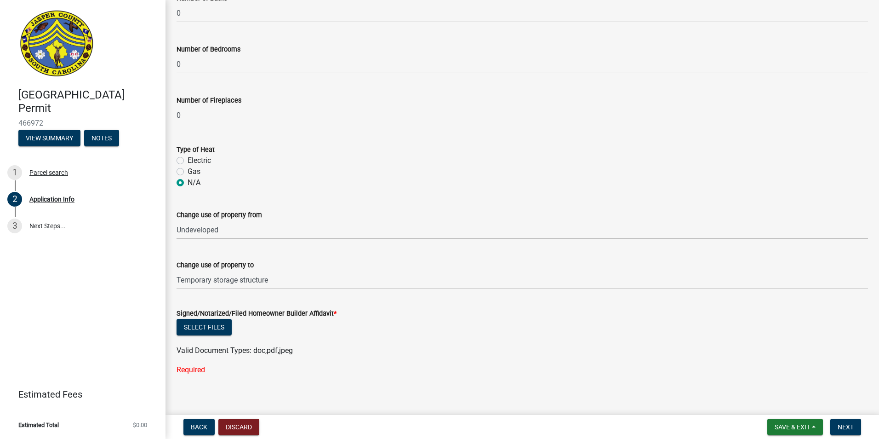
scroll to position [1436, 0]
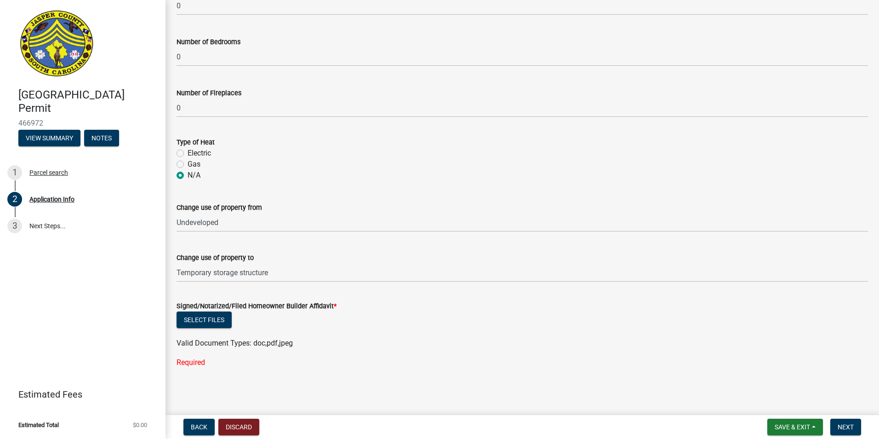
click at [334, 305] on span "*" at bounding box center [335, 306] width 3 height 8
click at [256, 342] on span "Valid Document Types: doc,pdf,jpeg" at bounding box center [235, 343] width 116 height 9
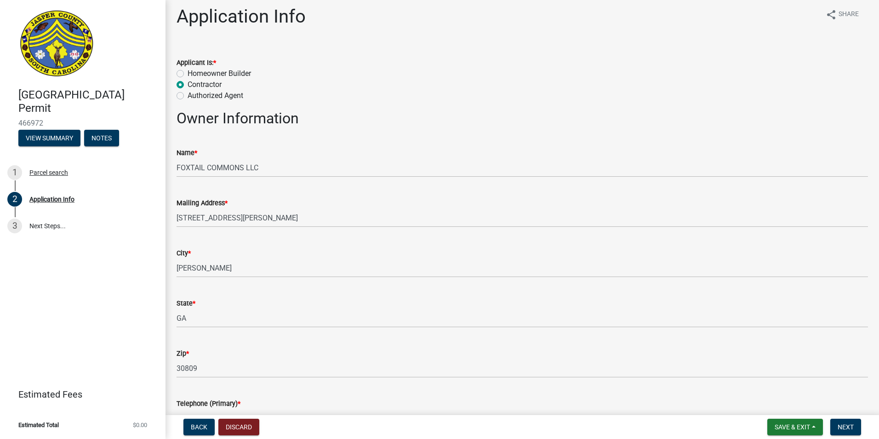
scroll to position [0, 0]
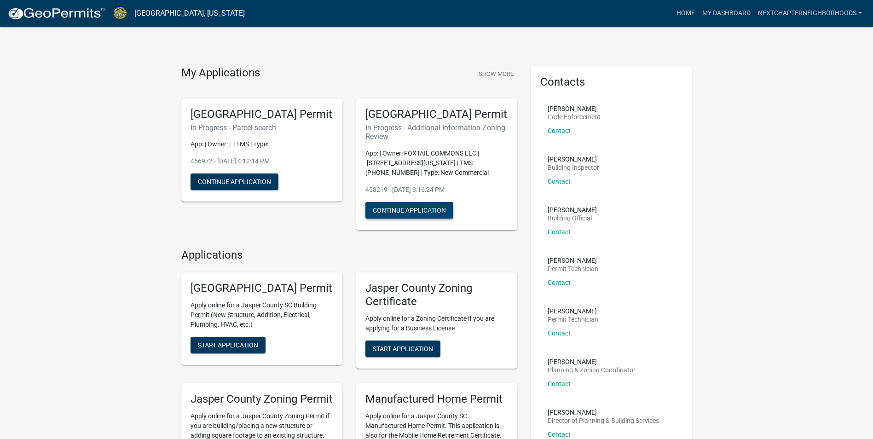
click at [411, 218] on button "Continue Application" at bounding box center [409, 210] width 88 height 17
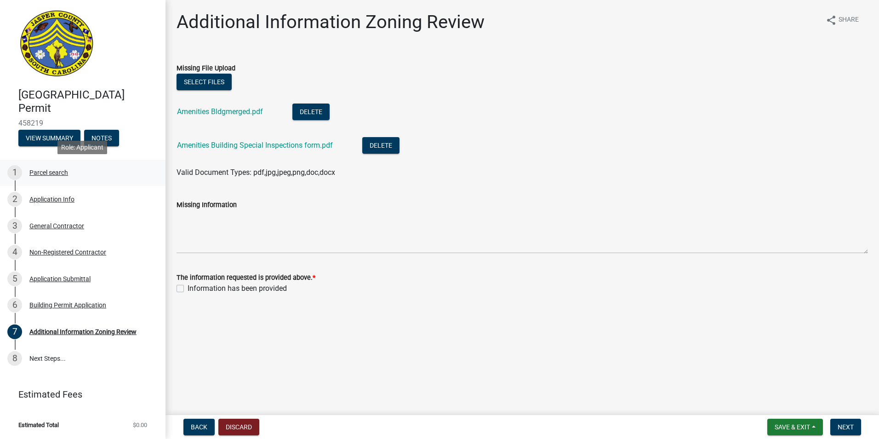
click at [62, 167] on div "1 Parcel search" at bounding box center [79, 172] width 144 height 15
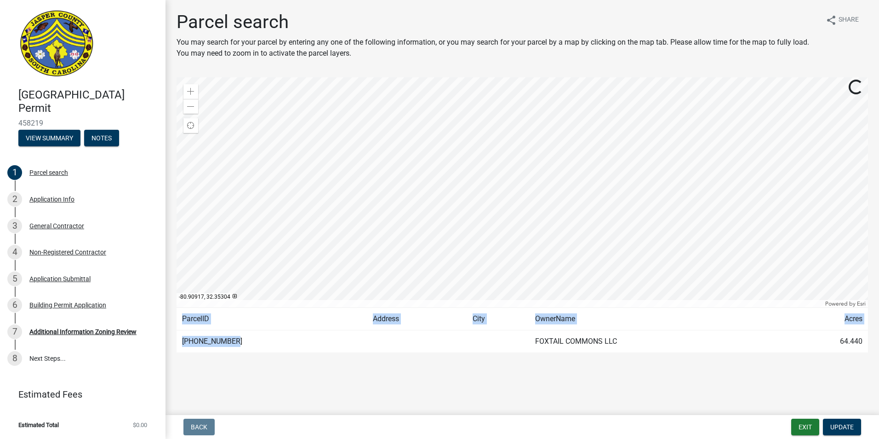
drag, startPoint x: 225, startPoint y: 342, endPoint x: 176, endPoint y: 342, distance: 49.7
click at [176, 342] on div "Parcel search You may search for your parcel by entering any one of the followi…" at bounding box center [523, 186] width 706 height 350
drag, startPoint x: 176, startPoint y: 342, endPoint x: 187, endPoint y: 342, distance: 11.5
click at [187, 342] on td "[PHONE_NUMBER]" at bounding box center [272, 341] width 191 height 23
drag, startPoint x: 229, startPoint y: 344, endPoint x: 182, endPoint y: 344, distance: 46.9
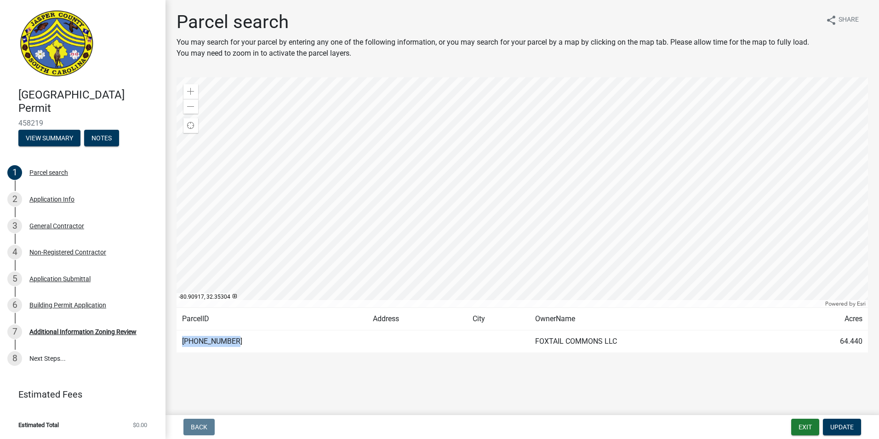
click at [182, 344] on td "[PHONE_NUMBER]" at bounding box center [272, 341] width 191 height 23
copy td "[PHONE_NUMBER]"
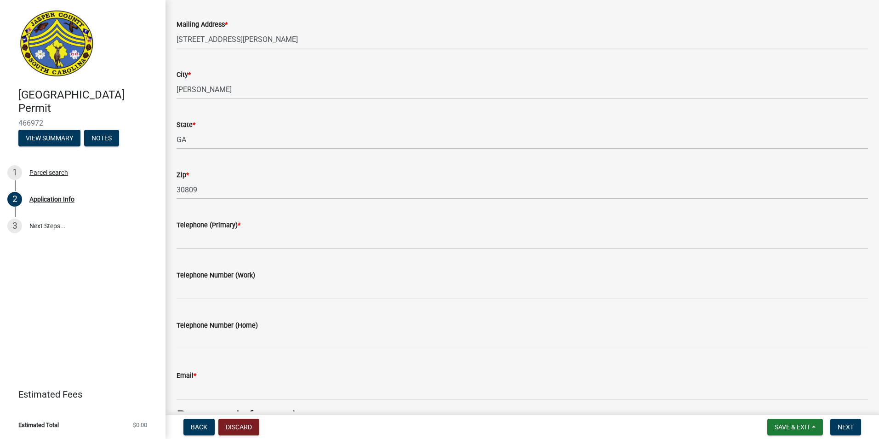
scroll to position [460, 0]
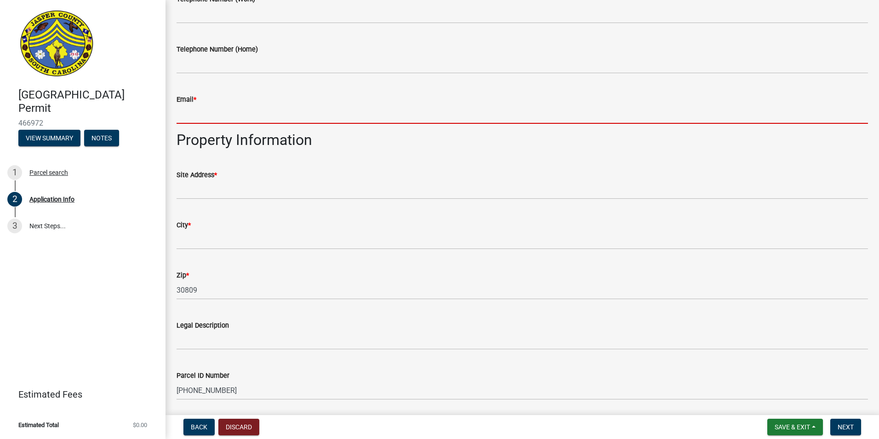
click at [219, 109] on input "Email *" at bounding box center [523, 114] width 692 height 19
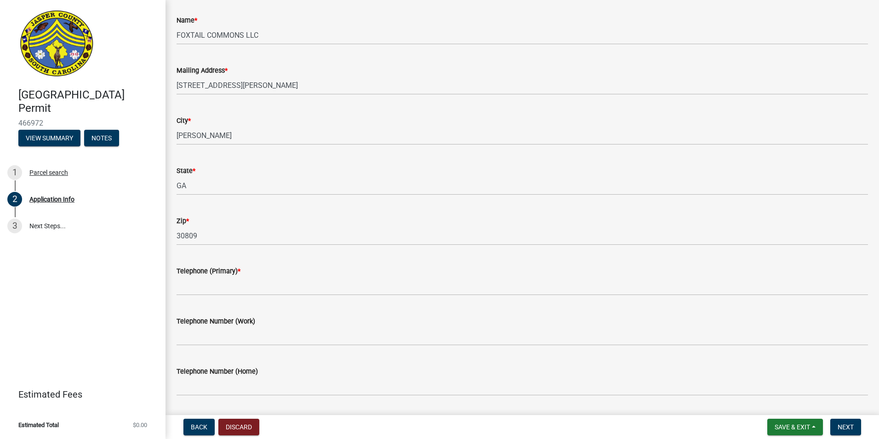
scroll to position [0, 0]
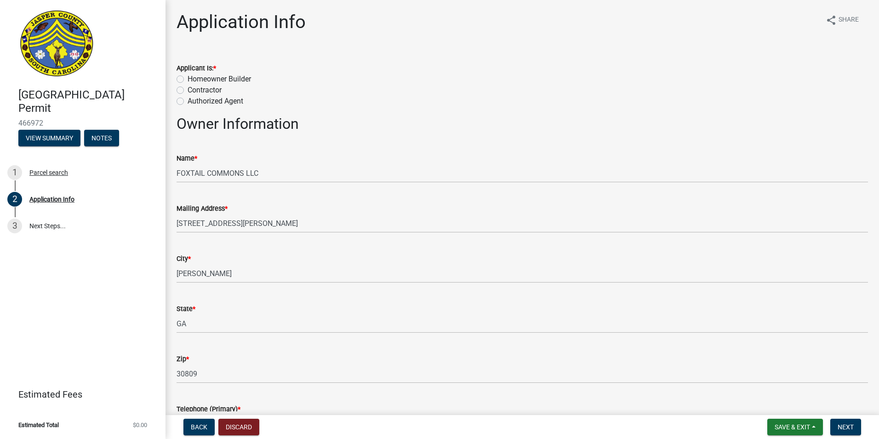
click at [188, 91] on label "Contractor" at bounding box center [205, 90] width 34 height 11
click at [188, 91] on input "Contractor" at bounding box center [191, 88] width 6 height 6
radio input "true"
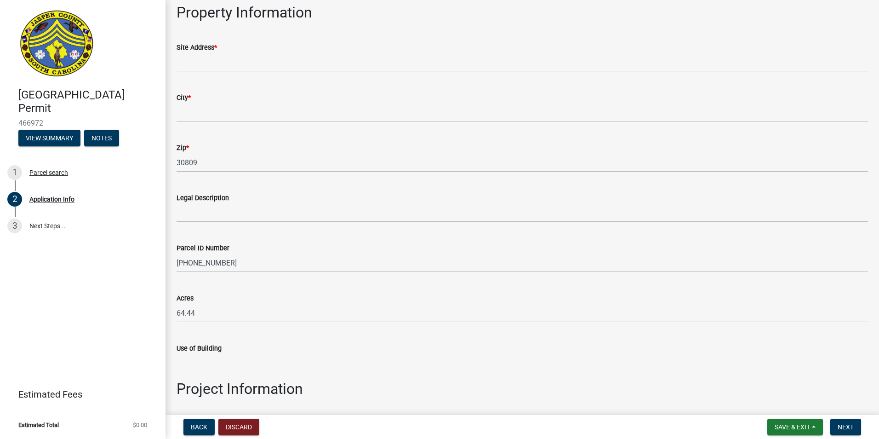
scroll to position [454, 0]
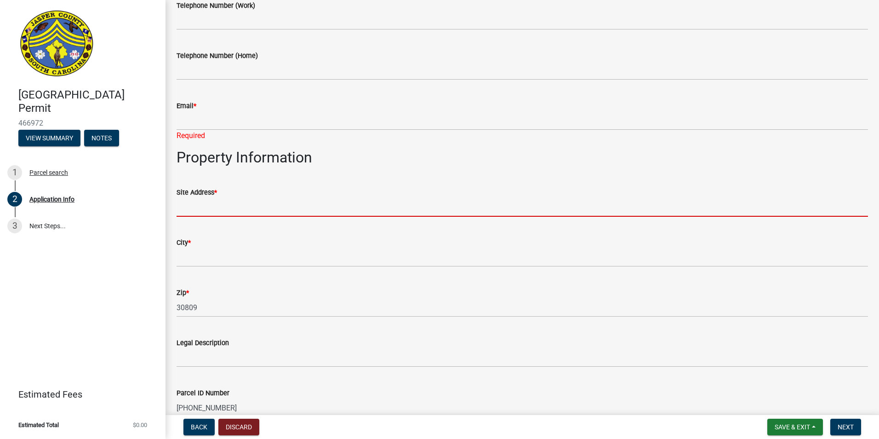
click at [221, 208] on input "Site Address *" at bounding box center [523, 207] width 692 height 19
type input "6 Leatherback Lane Ridgeland South Carolina"
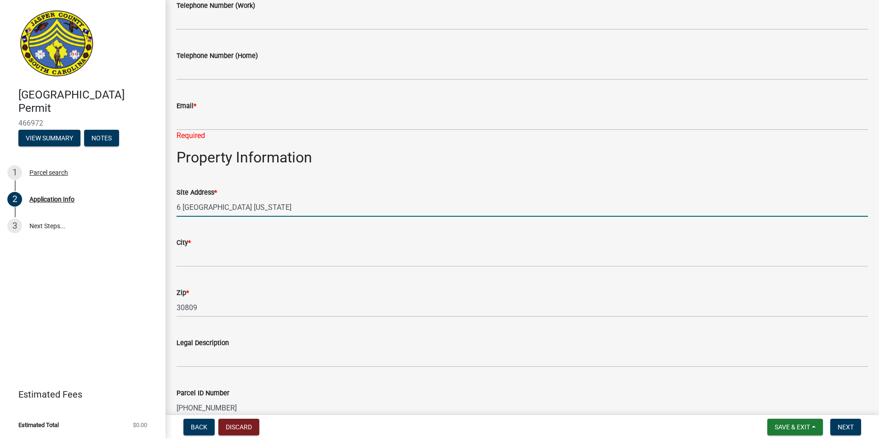
type input "912-253-5047"
type input "preston@nextchapterneighborhoods.com"
type input "Ridgeland"
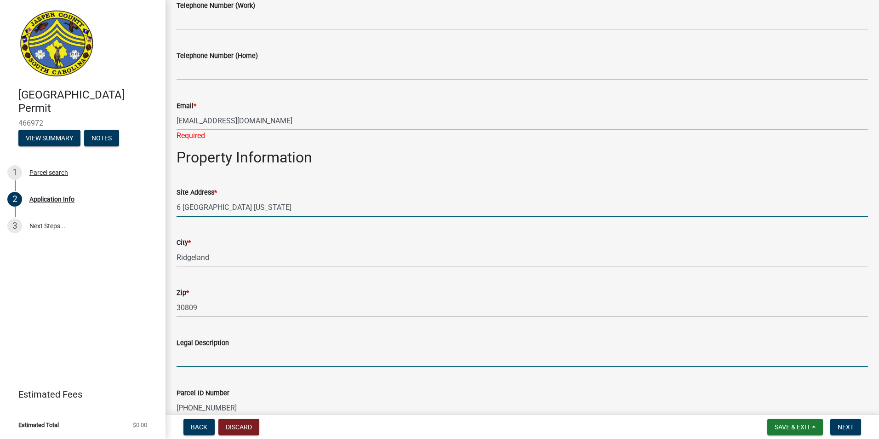
type input "Temporary Structure"
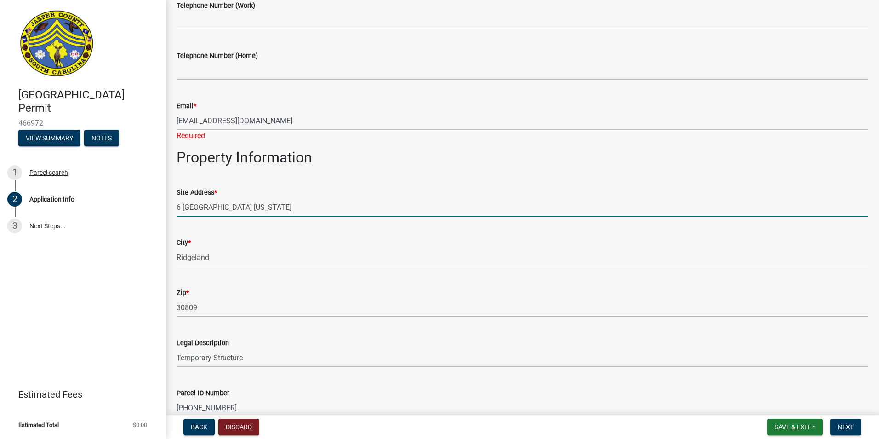
type input "Temporary Storage Building"
type input "18000"
type input "1"
type input "0"
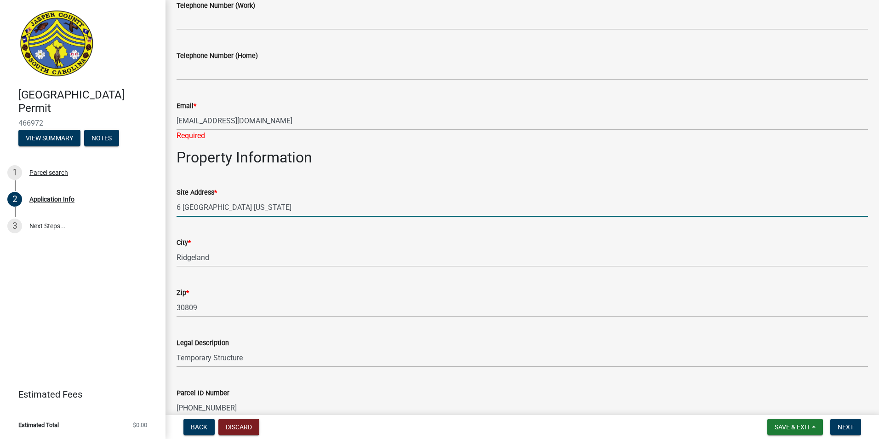
type input "0"
type input "Undeveloped"
type input "Temporary storage structure"
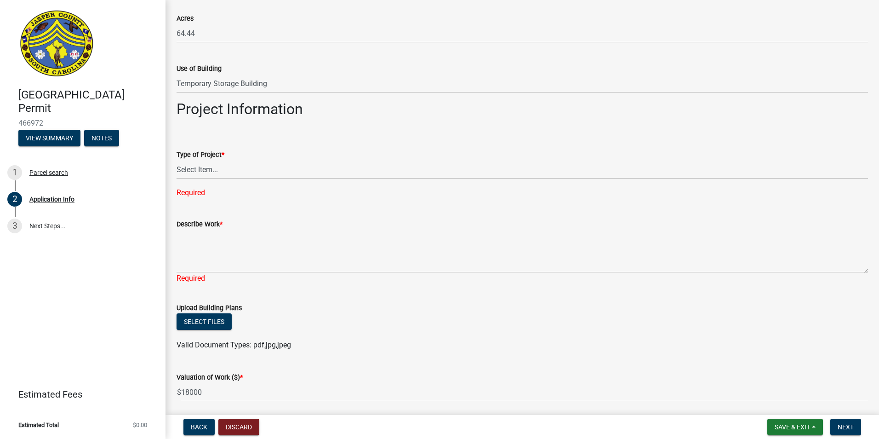
scroll to position [868, 0]
click at [221, 169] on select "Select Item... Construction Trailer/Shipping Container Residential Demolition C…" at bounding box center [523, 169] width 692 height 19
click at [177, 160] on select "Select Item... Construction Trailer/Shipping Container Residential Demolition C…" at bounding box center [523, 169] width 692 height 19
select select "bfbc8334-b2ad-44df-9bdc-53bd2053cc66"
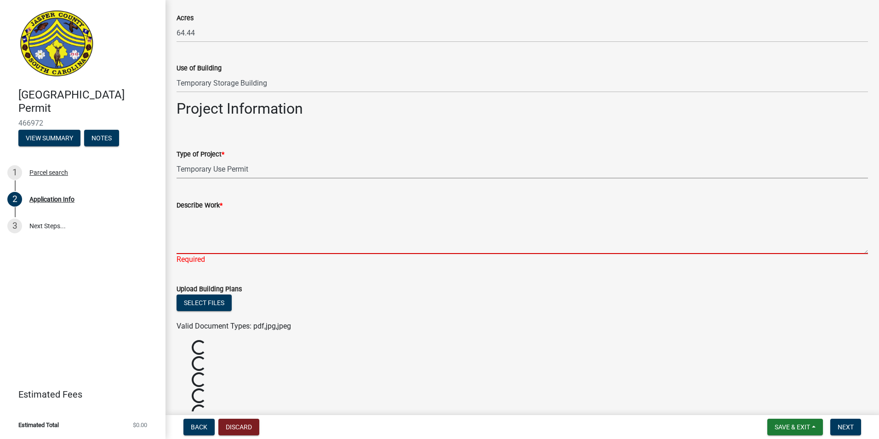
click at [221, 233] on textarea "Describe Work *" at bounding box center [523, 232] width 692 height 43
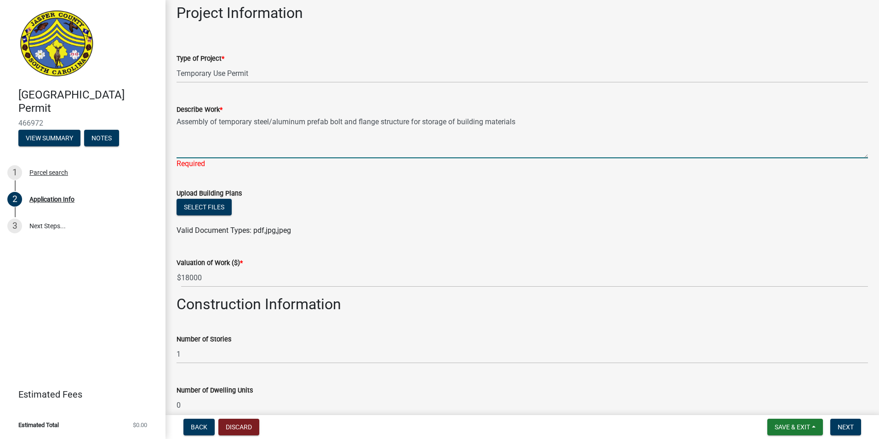
scroll to position [1006, 0]
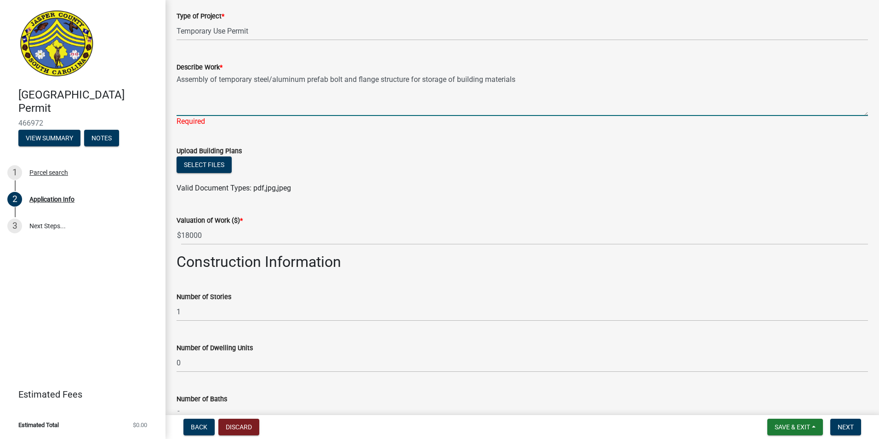
click at [425, 77] on textarea "Assembly of temporary steel/aluminum prefab bolt and flange structure for stora…" at bounding box center [523, 94] width 692 height 43
type textarea "Assembly of temporary steel/aluminum prefab bolt and flange structure for tempo…"
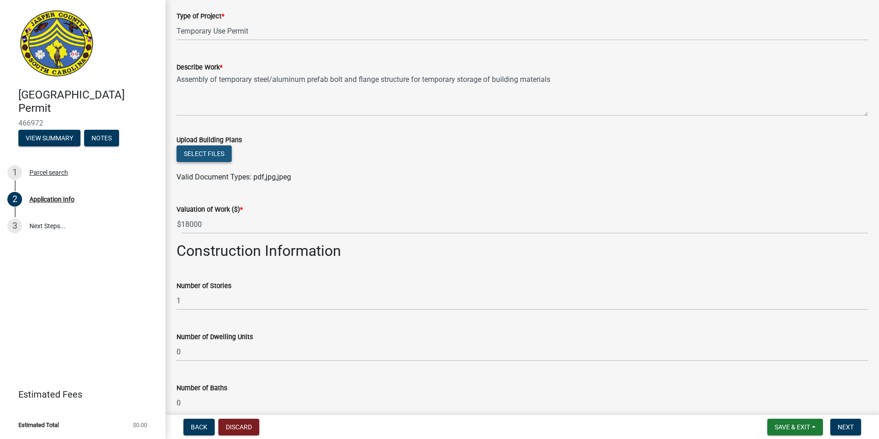
click at [189, 160] on button "Select files" at bounding box center [204, 153] width 55 height 17
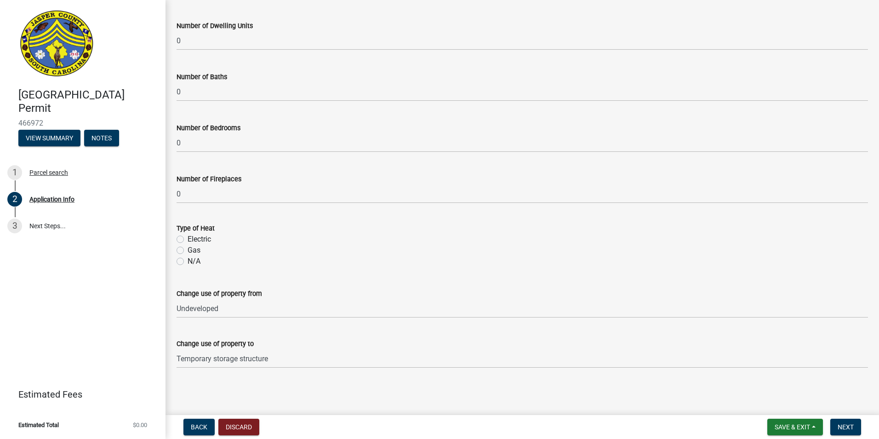
scroll to position [1350, 0]
click at [188, 261] on label "N/A" at bounding box center [194, 261] width 13 height 11
click at [188, 261] on input "N/A" at bounding box center [191, 259] width 6 height 6
radio input "true"
click at [847, 430] on span "Next" at bounding box center [846, 426] width 16 height 7
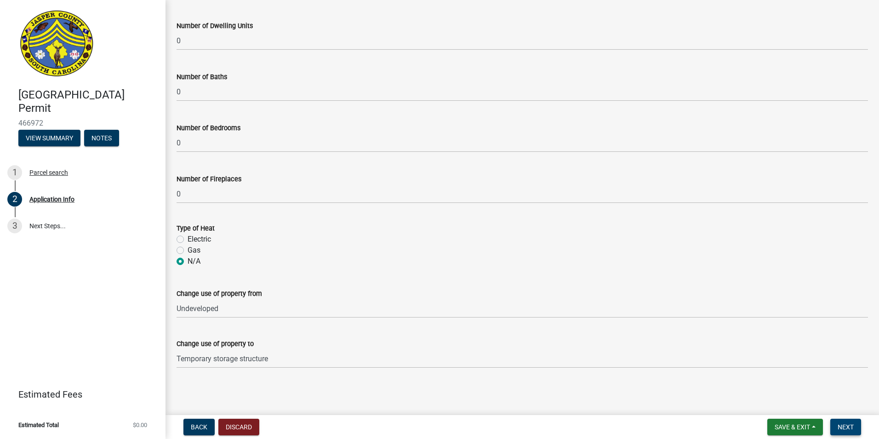
scroll to position [0, 0]
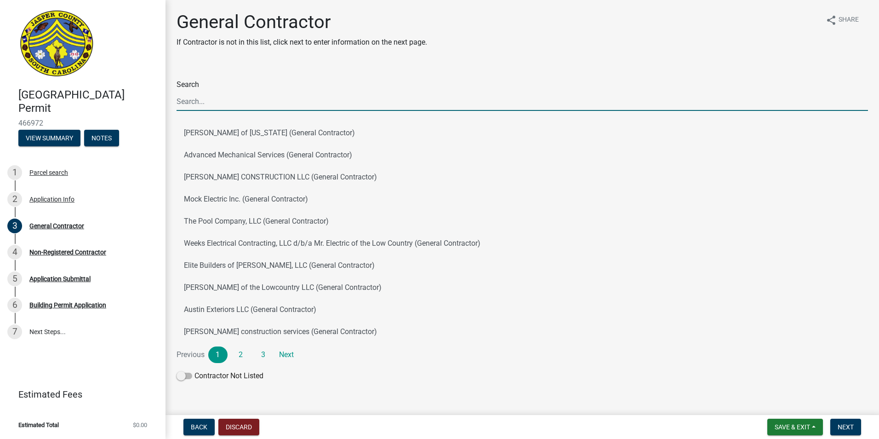
click at [212, 100] on input "Search" at bounding box center [523, 101] width 692 height 19
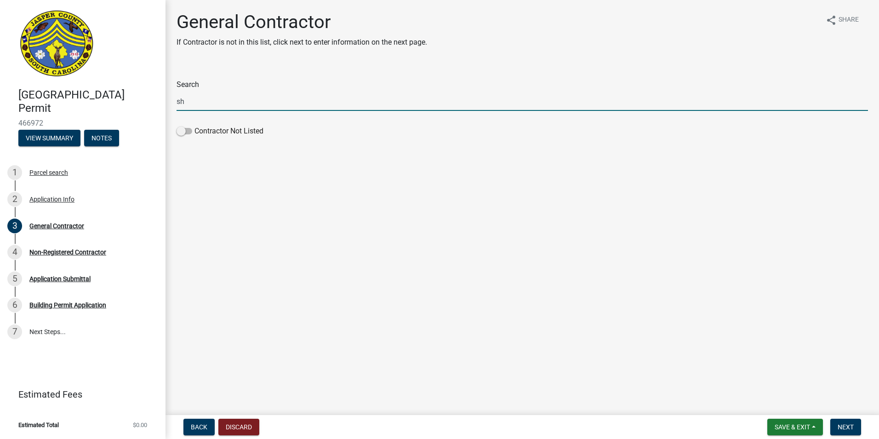
type input "s"
type input "n"
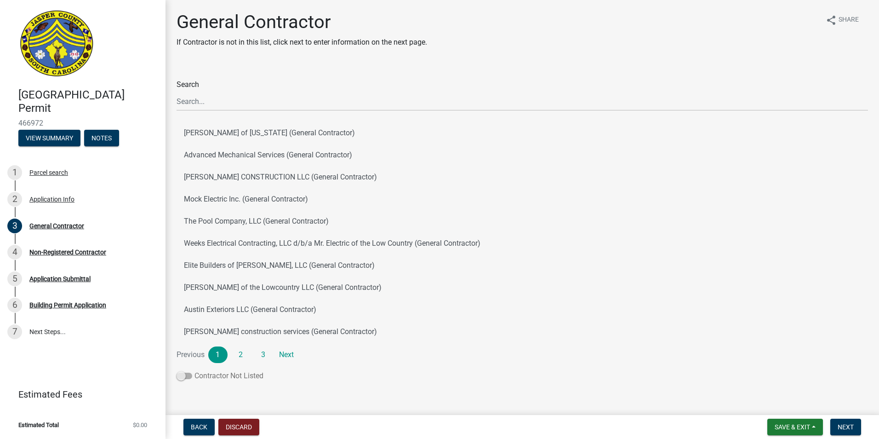
click at [182, 378] on span at bounding box center [185, 376] width 16 height 6
click at [195, 370] on input "Contractor Not Listed" at bounding box center [195, 370] width 0 height 0
click at [849, 430] on span "Next" at bounding box center [846, 426] width 16 height 7
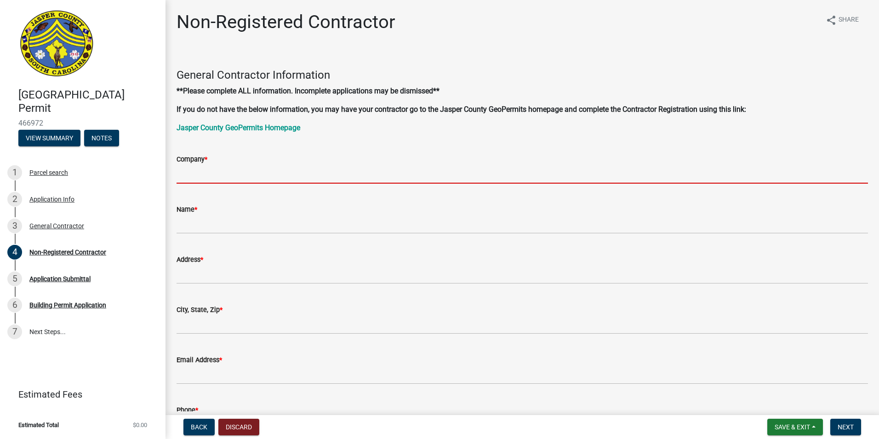
click at [285, 168] on input "Company *" at bounding box center [523, 174] width 692 height 19
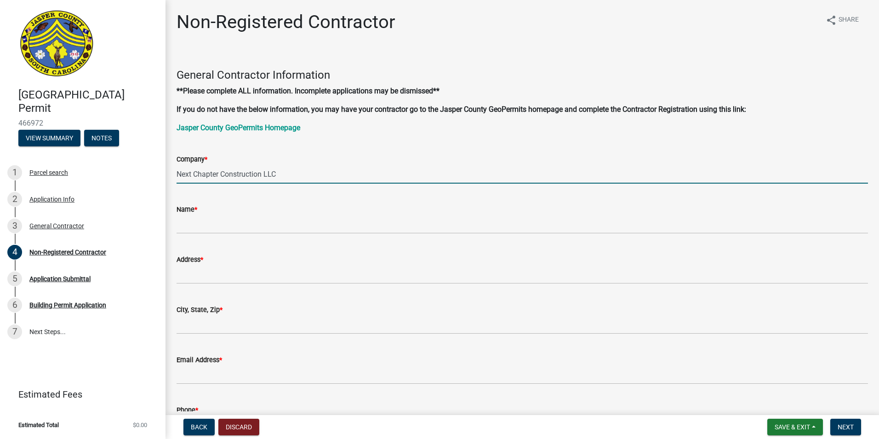
type input "Next Chapter Construction LLC"
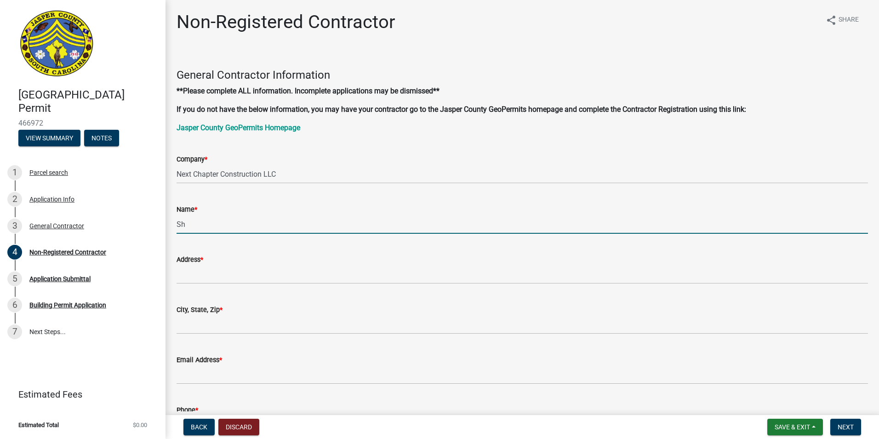
type input "S"
type input "Shane Malek"
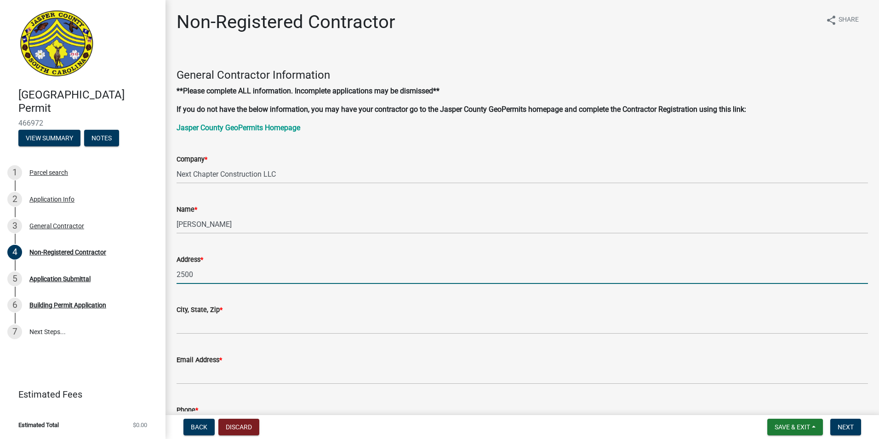
type input "2500 Trade Center Drive"
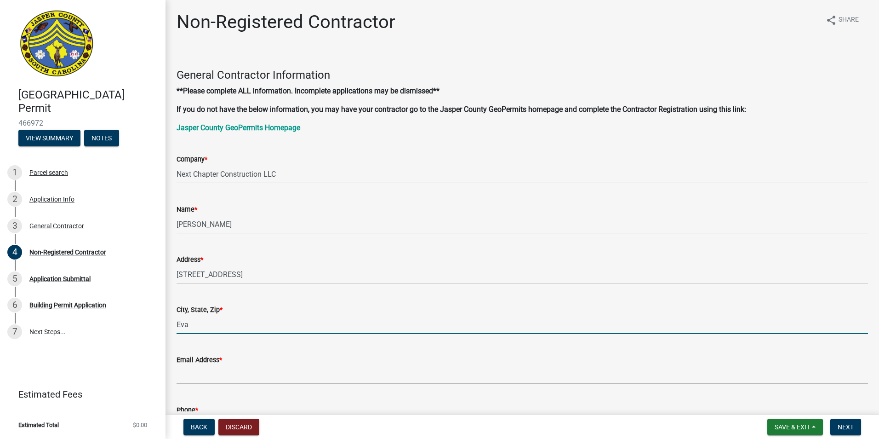
type input "Evans"
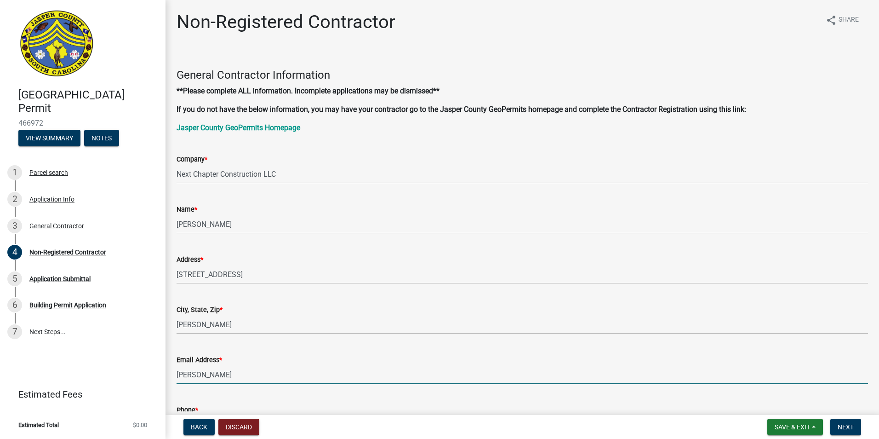
type input "preston@nextchapterneighborhoods.com"
type input "9122535047"
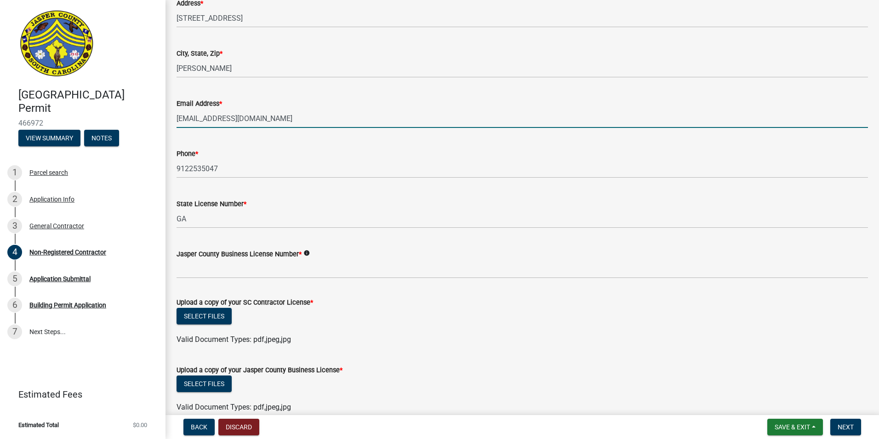
scroll to position [276, 0]
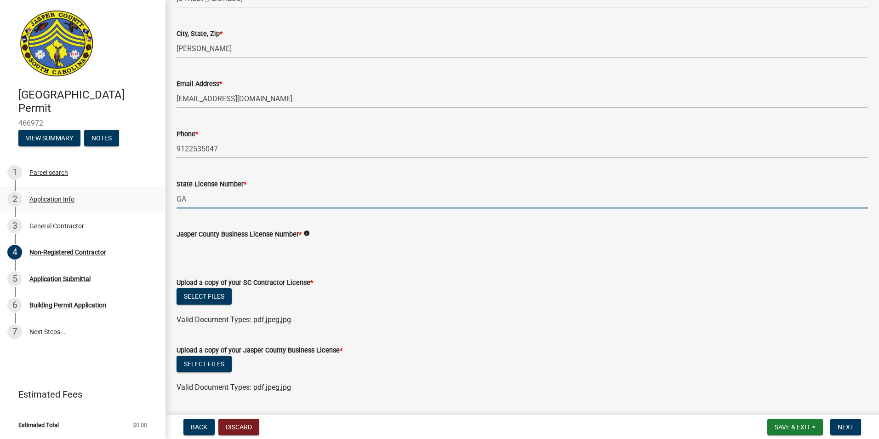
drag, startPoint x: 215, startPoint y: 200, endPoint x: 80, endPoint y: 201, distance: 135.7
click at [80, 201] on div "Jasper County Building Permit 466972 View Summary Notes 1 Parcel search 2 Appli…" at bounding box center [439, 219] width 879 height 439
type input "L"
type input "CLG. 124185"
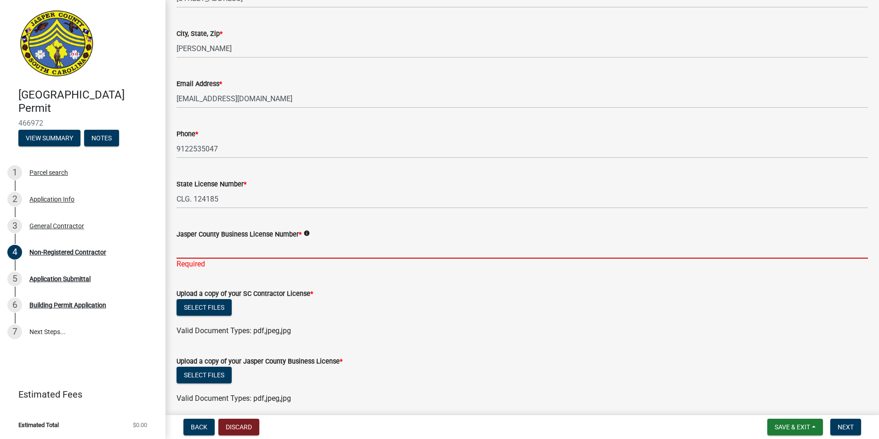
click at [240, 249] on input "Jasper County Business License Number *" at bounding box center [523, 249] width 692 height 19
click at [217, 246] on input "Jasper County Business License Number *" at bounding box center [523, 249] width 692 height 19
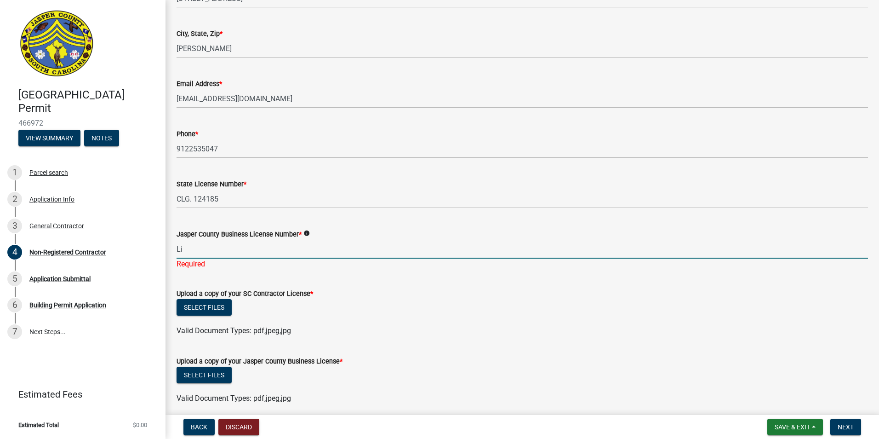
type input "L"
type input "li-8072"
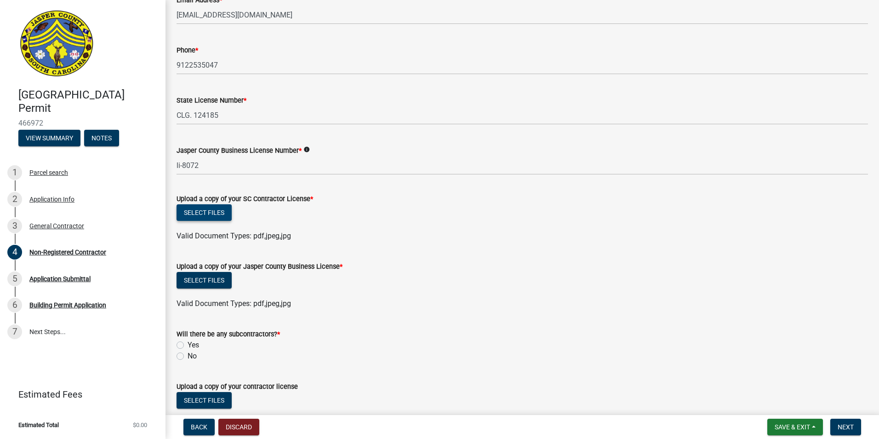
scroll to position [368, 0]
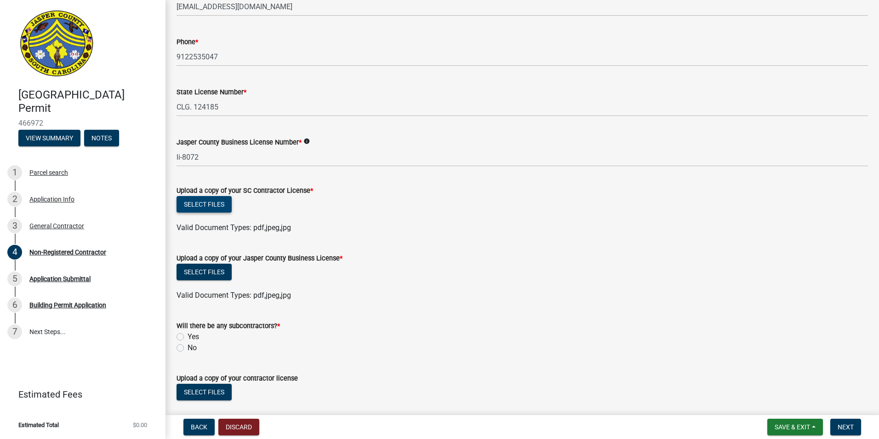
click at [226, 204] on button "Select files" at bounding box center [204, 204] width 55 height 17
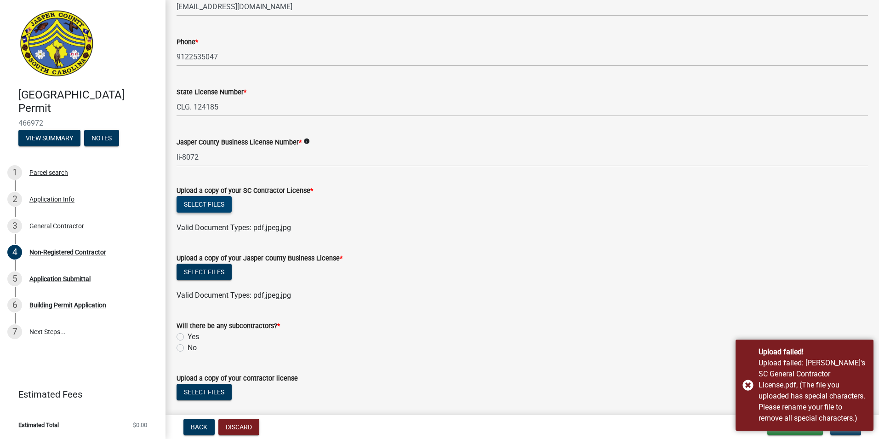
click at [205, 203] on button "Select files" at bounding box center [204, 204] width 55 height 17
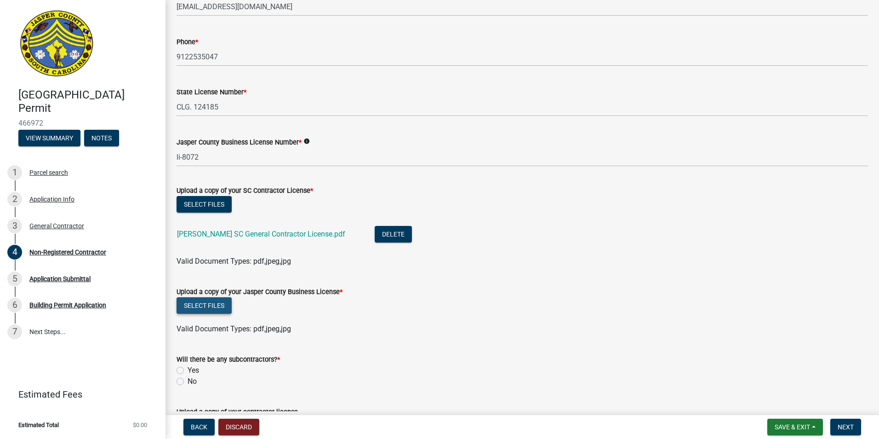
click at [210, 305] on button "Select files" at bounding box center [204, 305] width 55 height 17
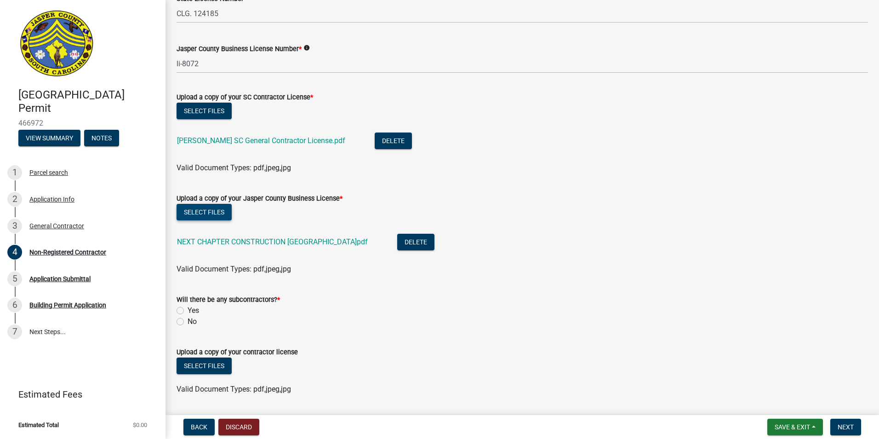
scroll to position [489, 0]
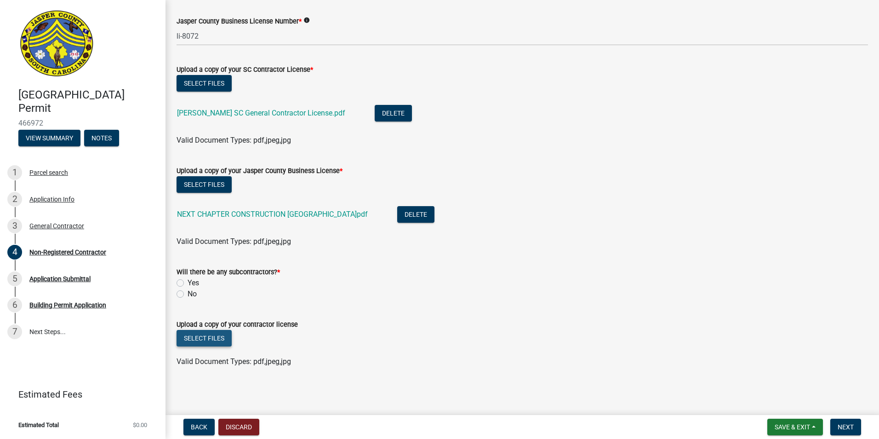
click at [213, 337] on button "Select files" at bounding box center [204, 338] width 55 height 17
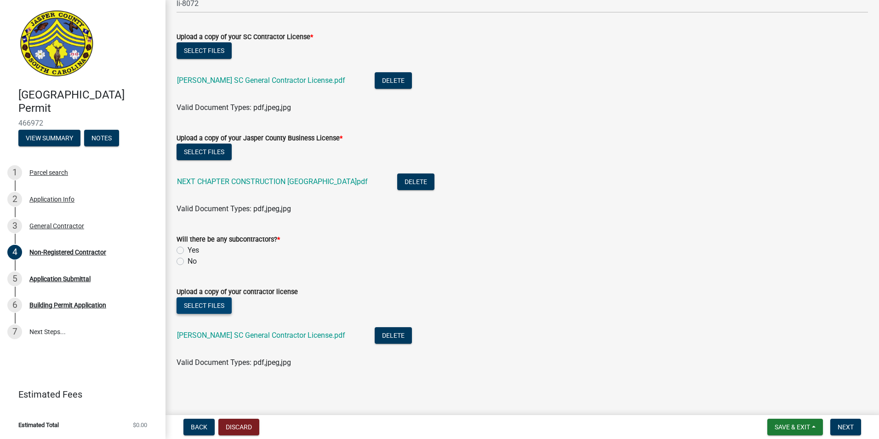
scroll to position [523, 0]
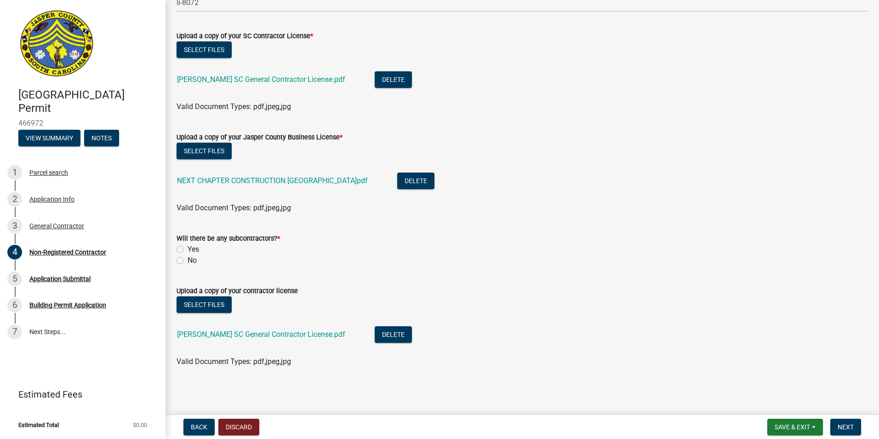
click at [188, 258] on label "No" at bounding box center [192, 260] width 9 height 11
click at [188, 258] on input "No" at bounding box center [191, 258] width 6 height 6
radio input "true"
click at [853, 423] on span "Next" at bounding box center [846, 426] width 16 height 7
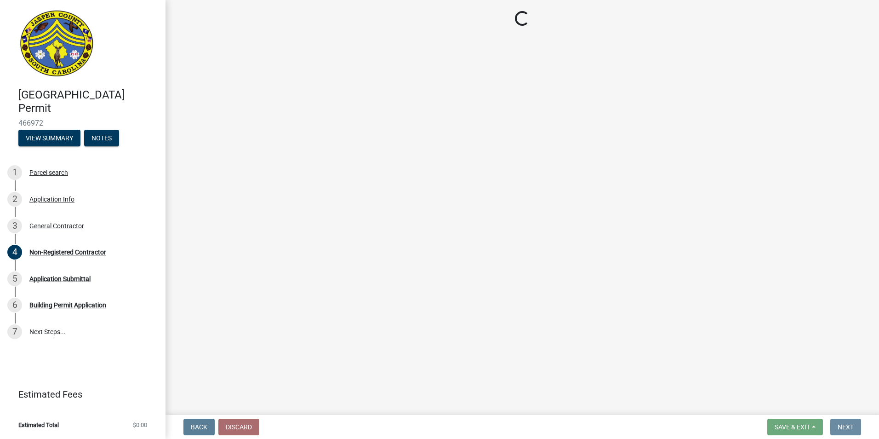
scroll to position [0, 0]
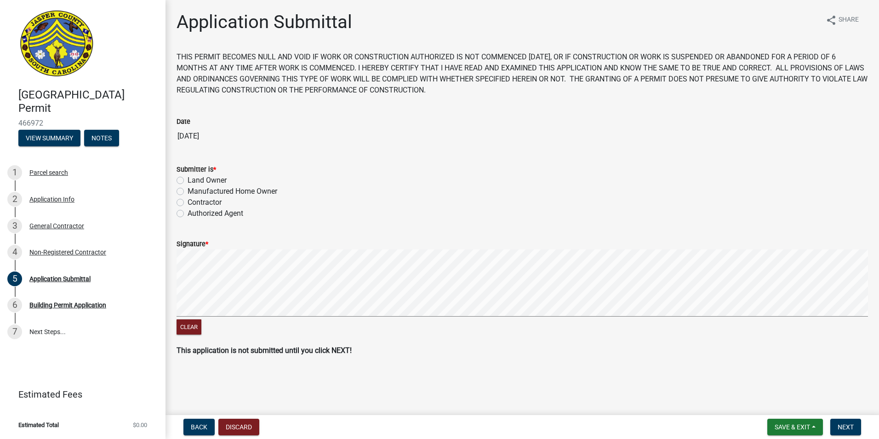
click at [188, 181] on label "Land Owner" at bounding box center [207, 180] width 39 height 11
click at [188, 181] on input "Land Owner" at bounding box center [191, 178] width 6 height 6
radio input "true"
click at [188, 199] on label "Contractor" at bounding box center [205, 202] width 34 height 11
click at [188, 199] on input "Contractor" at bounding box center [191, 200] width 6 height 6
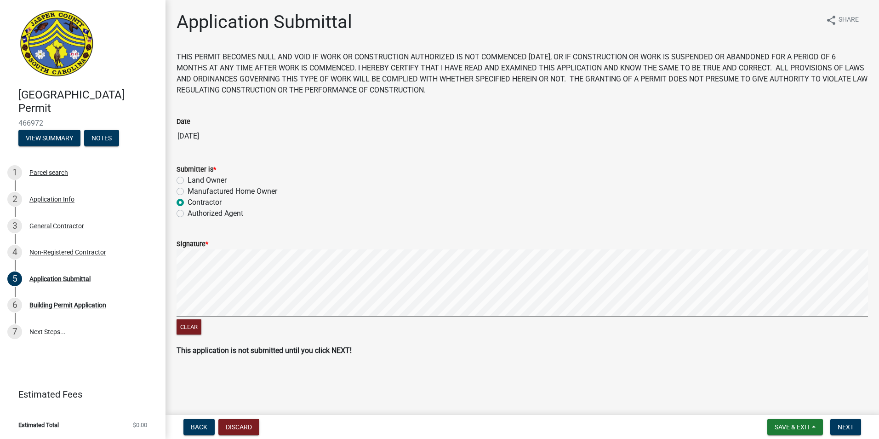
radio input "true"
click at [188, 178] on label "Land Owner" at bounding box center [207, 180] width 39 height 11
click at [188, 178] on input "Land Owner" at bounding box center [191, 178] width 6 height 6
radio input "true"
click at [182, 325] on div "Clear" at bounding box center [523, 292] width 692 height 87
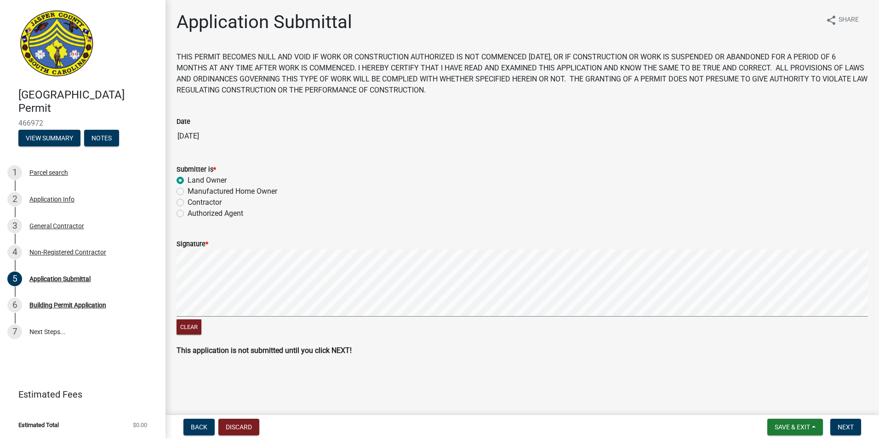
click at [188, 213] on label "Authorized Agent" at bounding box center [216, 213] width 56 height 11
click at [188, 213] on input "Authorized Agent" at bounding box center [191, 211] width 6 height 6
radio input "true"
click at [838, 424] on span "Next" at bounding box center [846, 426] width 16 height 7
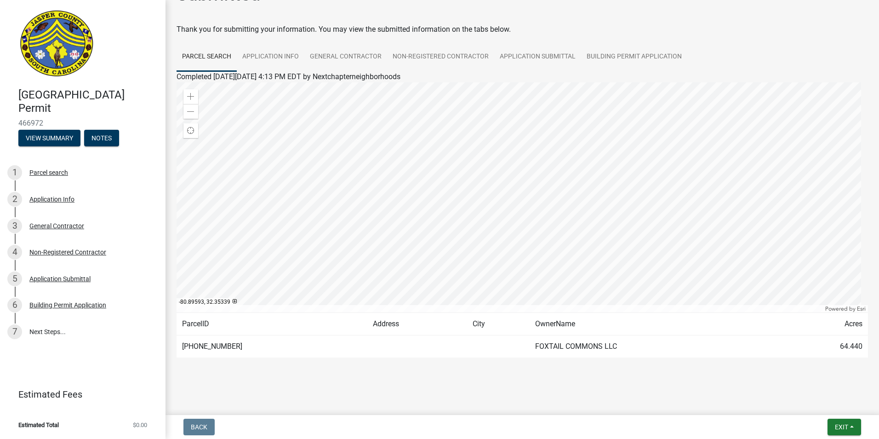
scroll to position [28, 0]
